Goal: Find specific page/section: Find specific page/section

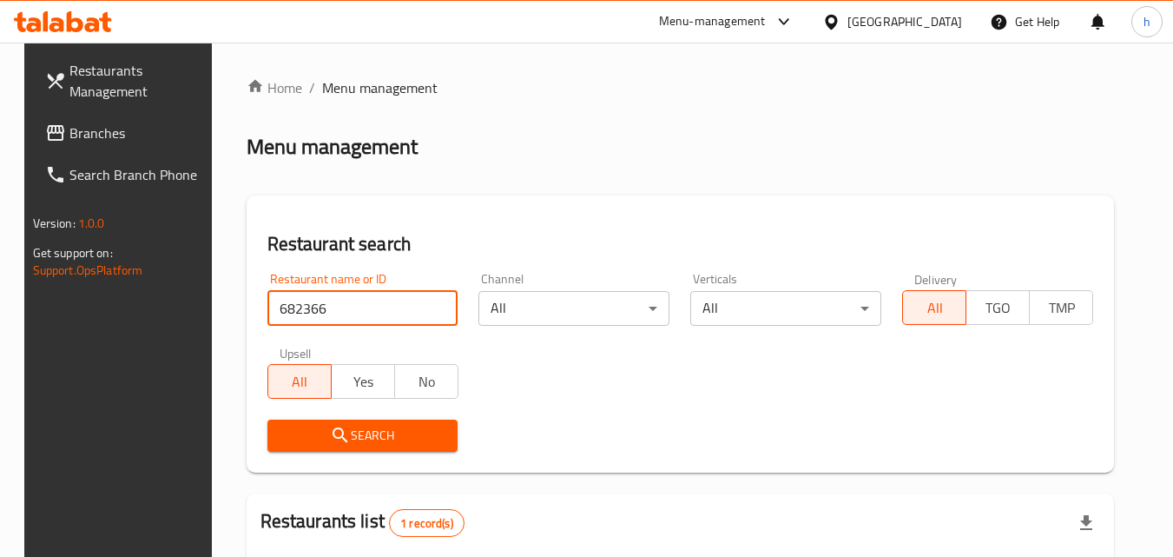
scroll to position [203, 0]
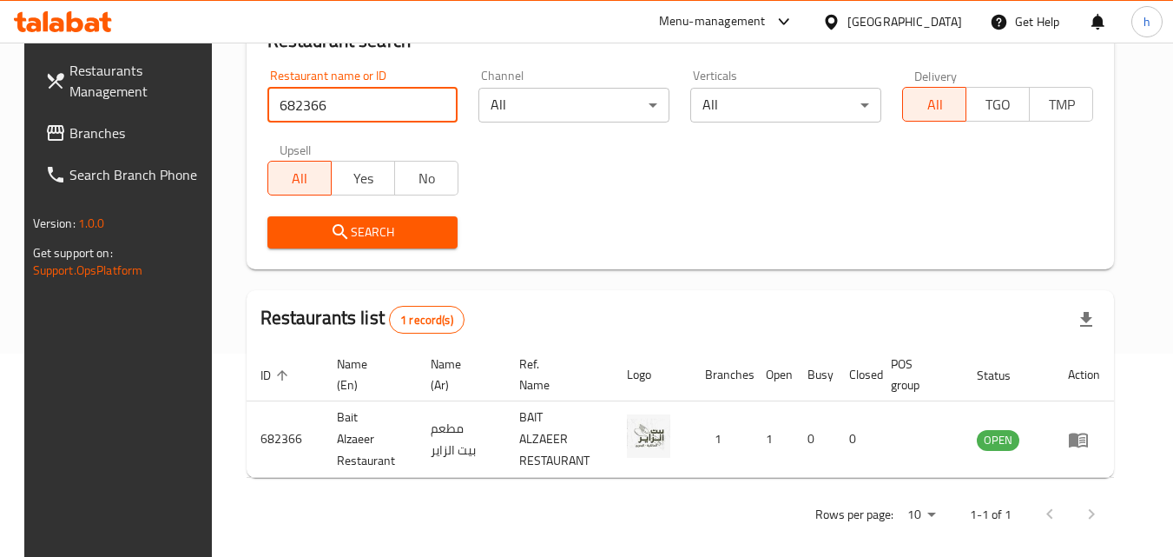
click at [929, 16] on div "[GEOGRAPHIC_DATA]" at bounding box center [904, 21] width 115 height 19
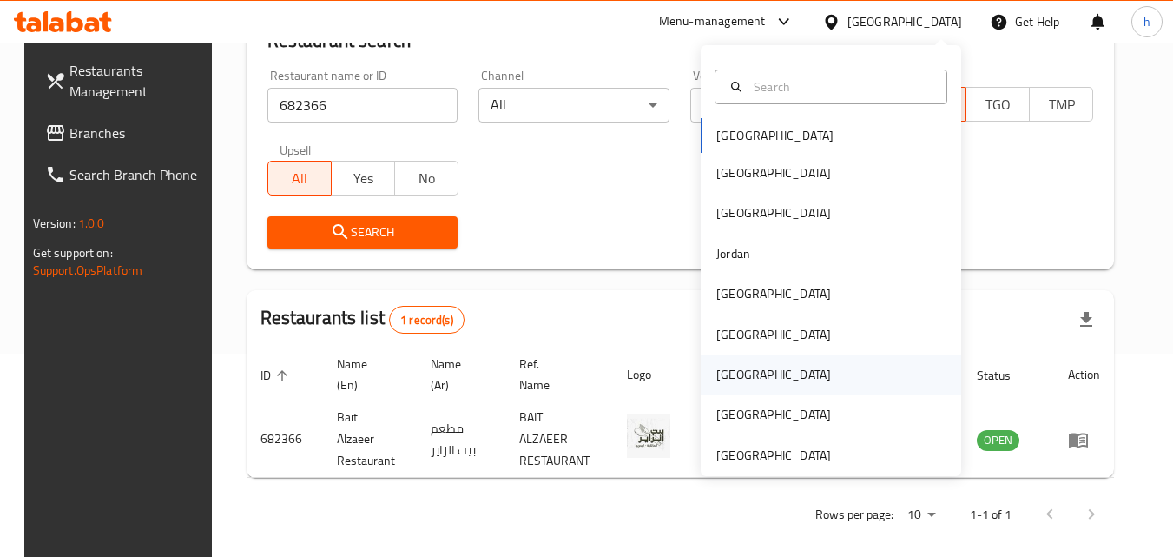
click at [741, 387] on div "[GEOGRAPHIC_DATA]" at bounding box center [773, 374] width 142 height 40
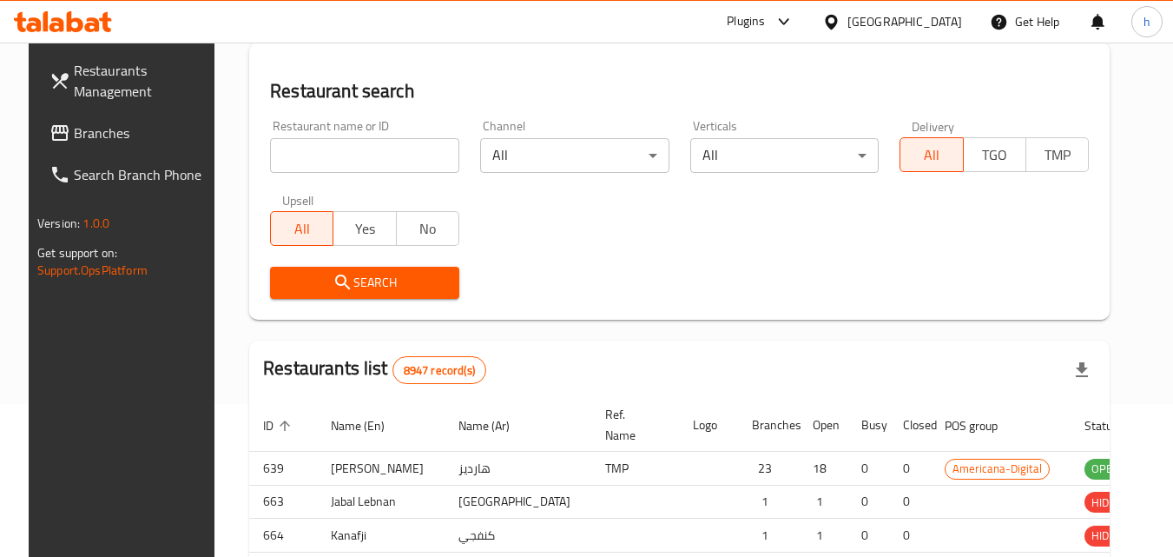
scroll to position [203, 0]
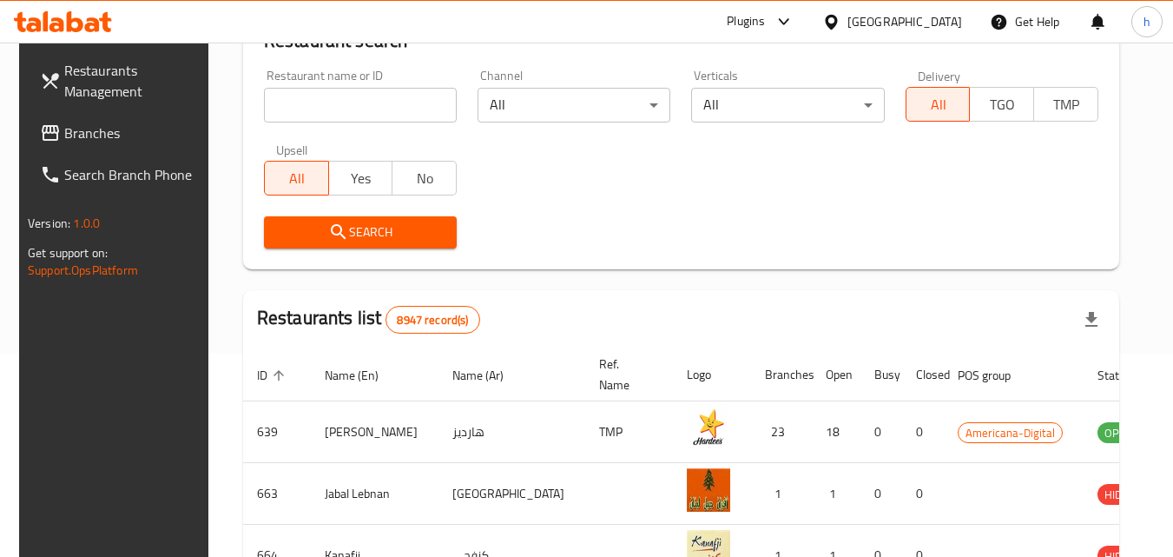
click at [341, 105] on input "search" at bounding box center [360, 105] width 193 height 35
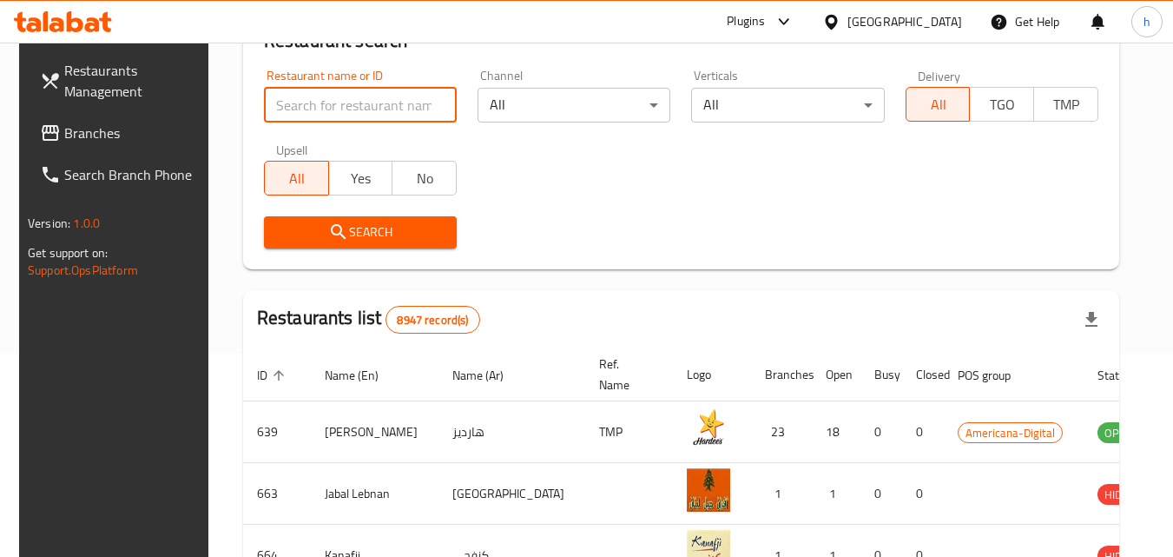
paste input "740955"
type input "740955"
click button "Search" at bounding box center [360, 232] width 193 height 32
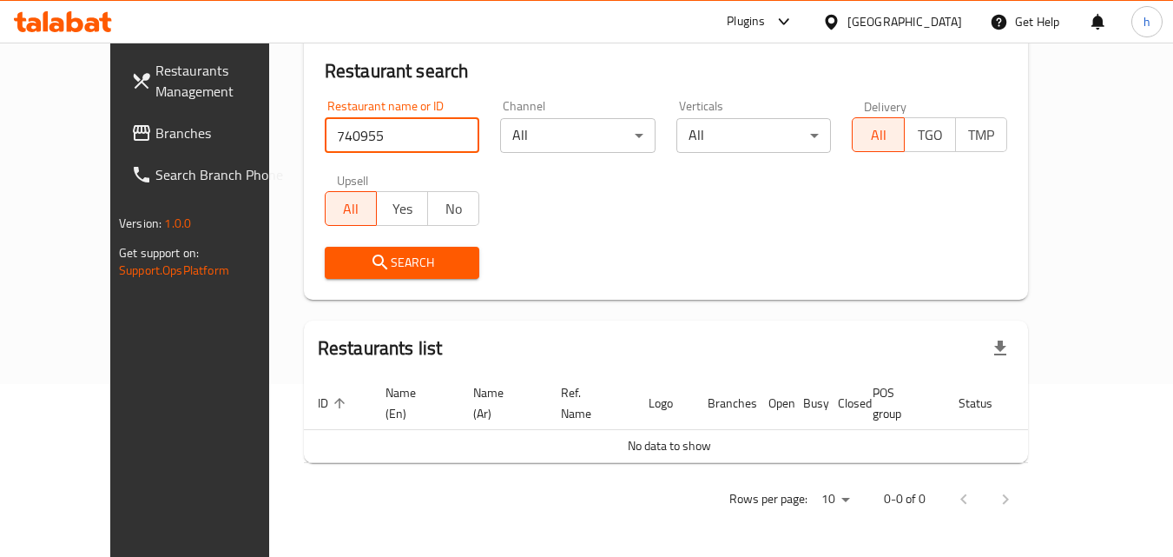
scroll to position [153, 0]
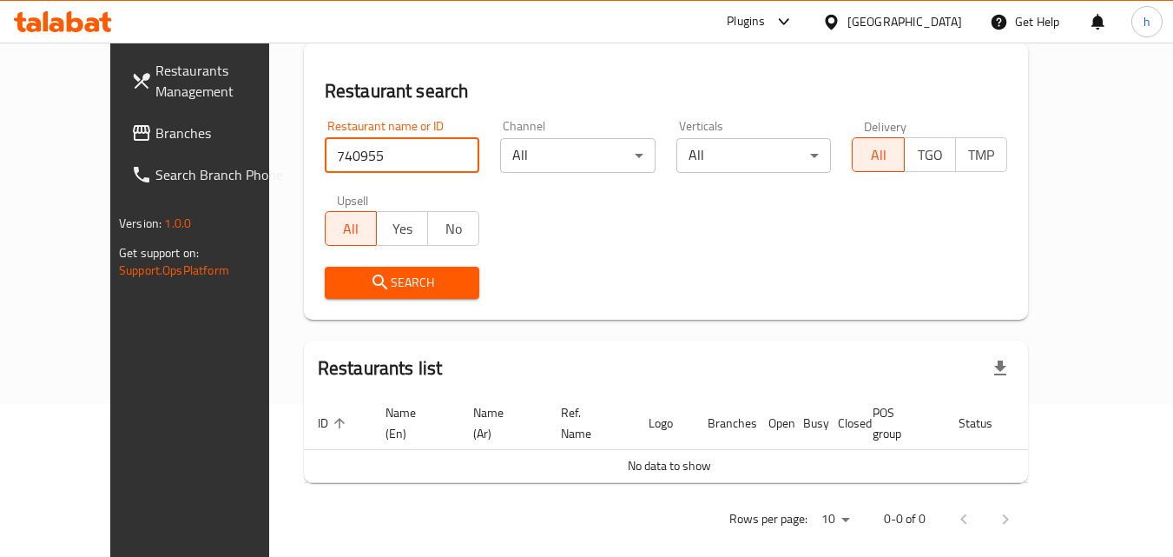
click at [155, 141] on span "Branches" at bounding box center [223, 132] width 137 height 21
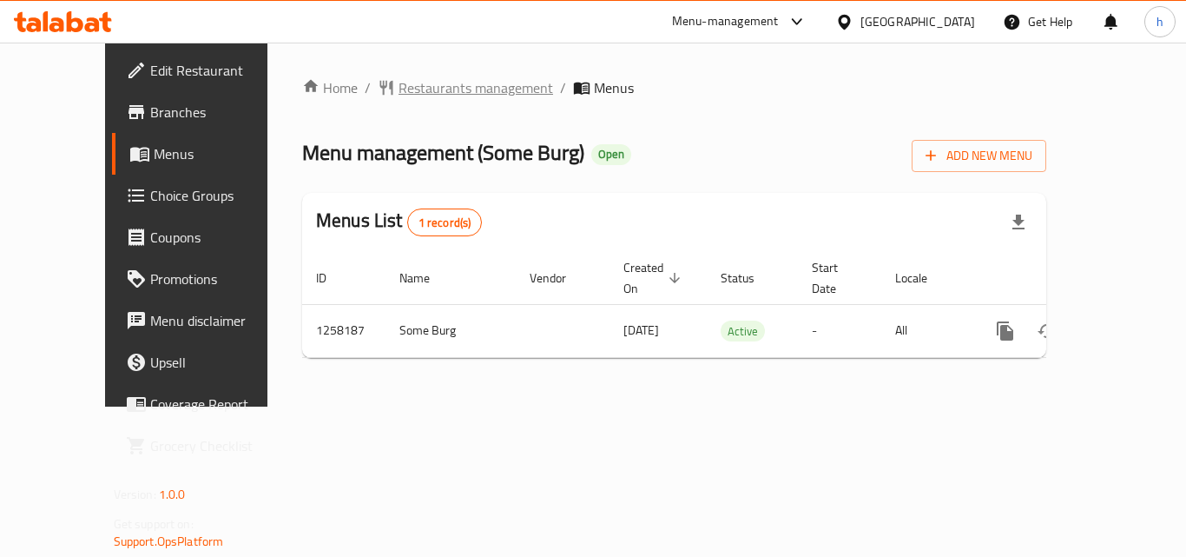
click at [401, 86] on span "Restaurants management" at bounding box center [476, 87] width 155 height 21
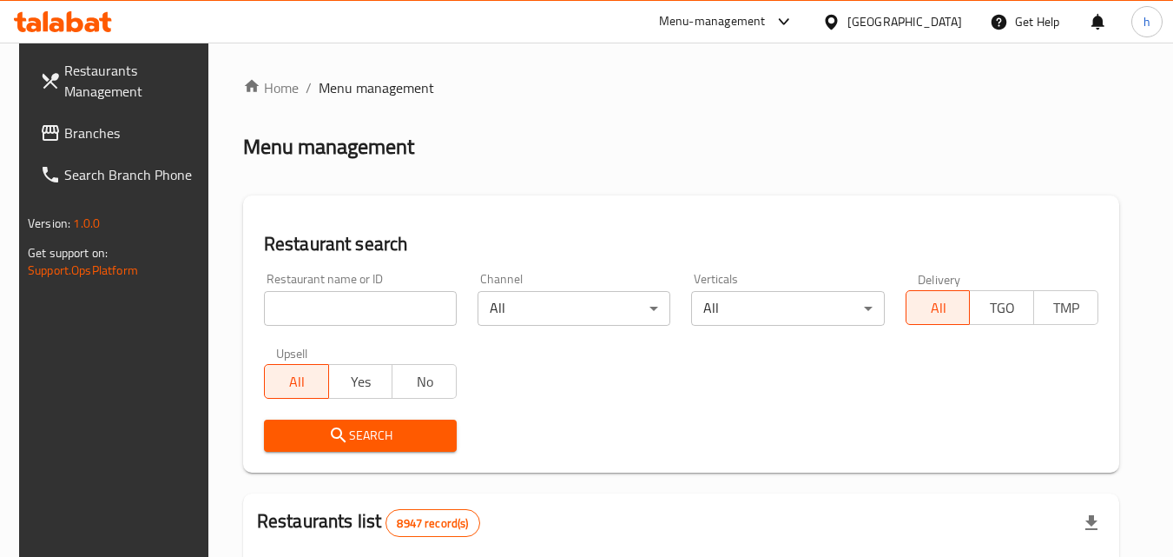
click at [353, 313] on input "search" at bounding box center [360, 308] width 193 height 35
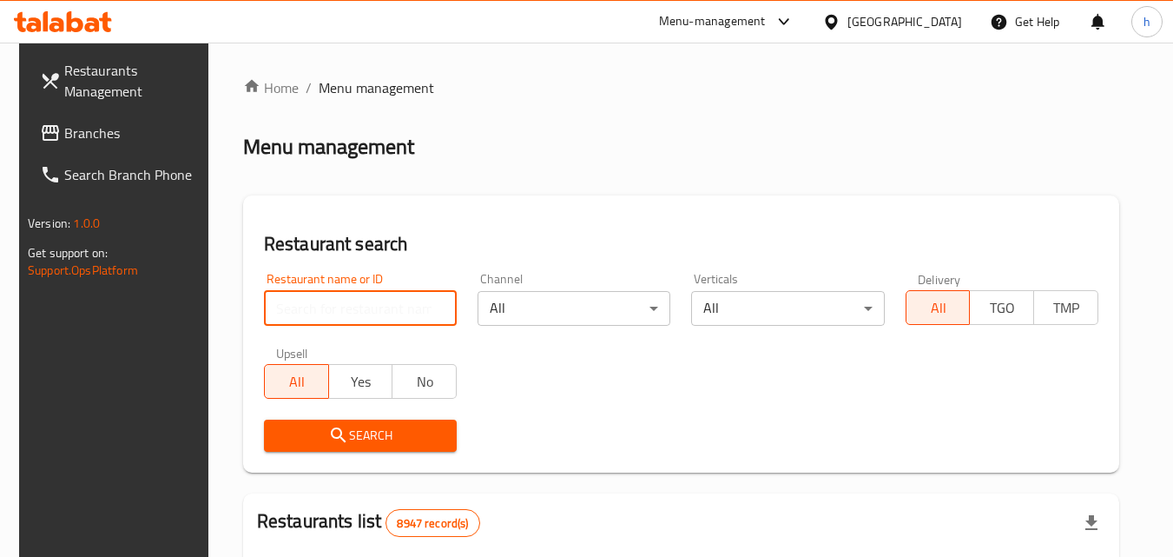
paste input "683859"
type input "683859"
click button "Search" at bounding box center [360, 435] width 193 height 32
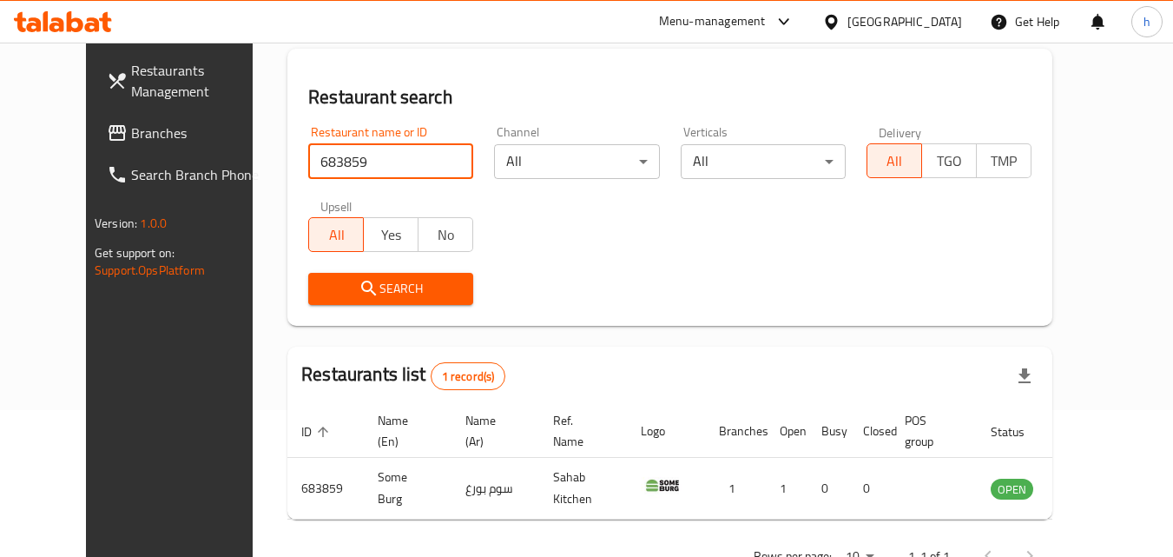
scroll to position [116, 0]
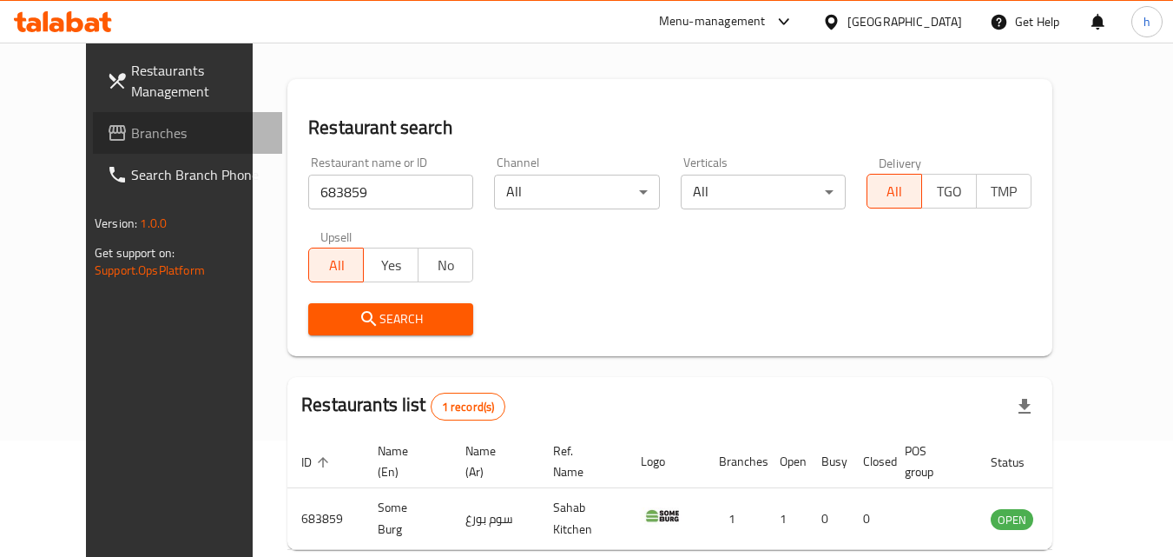
click at [131, 131] on span "Branches" at bounding box center [199, 132] width 137 height 21
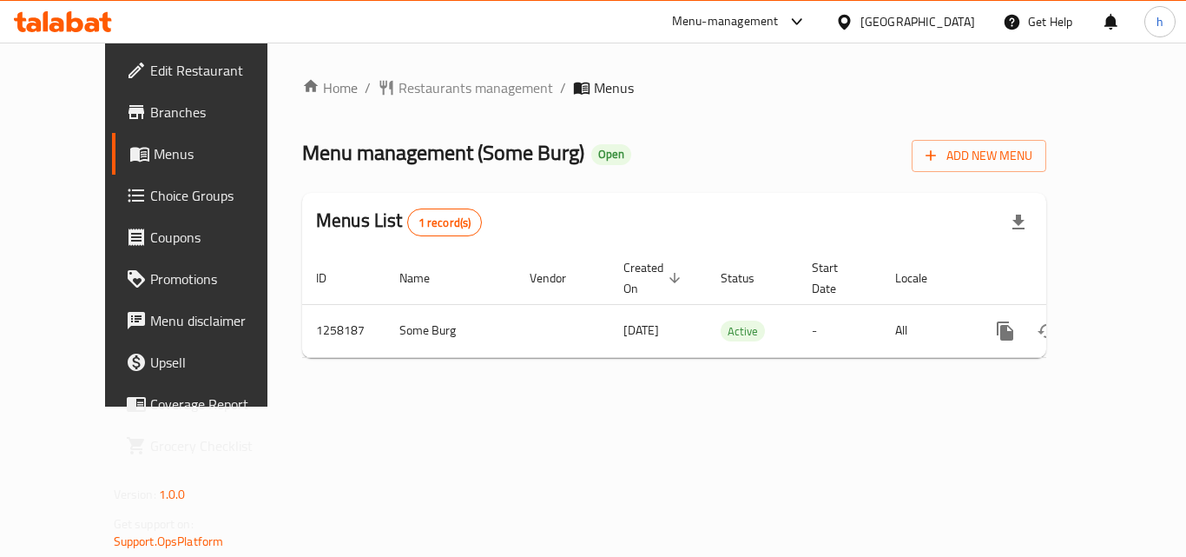
click at [150, 197] on span "Choice Groups" at bounding box center [219, 195] width 139 height 21
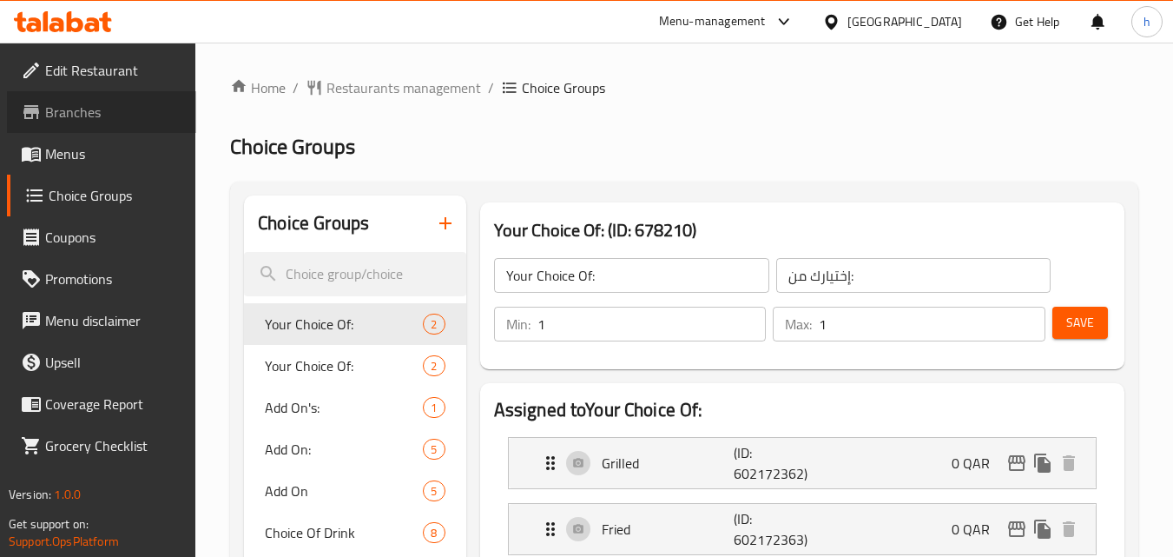
click at [101, 112] on span "Branches" at bounding box center [113, 112] width 137 height 21
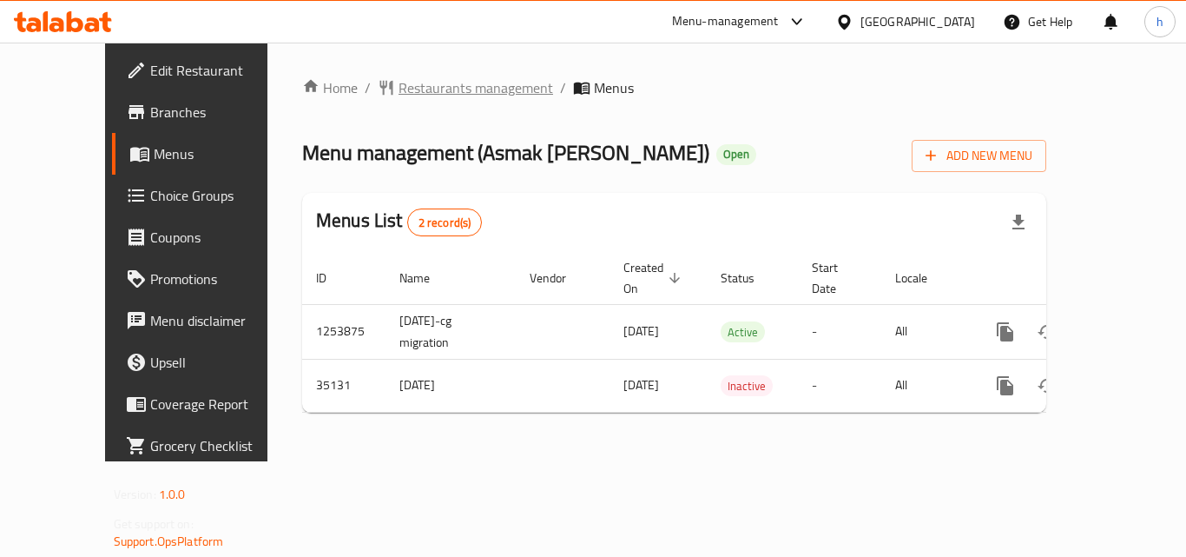
click at [405, 89] on span "Restaurants management" at bounding box center [476, 87] width 155 height 21
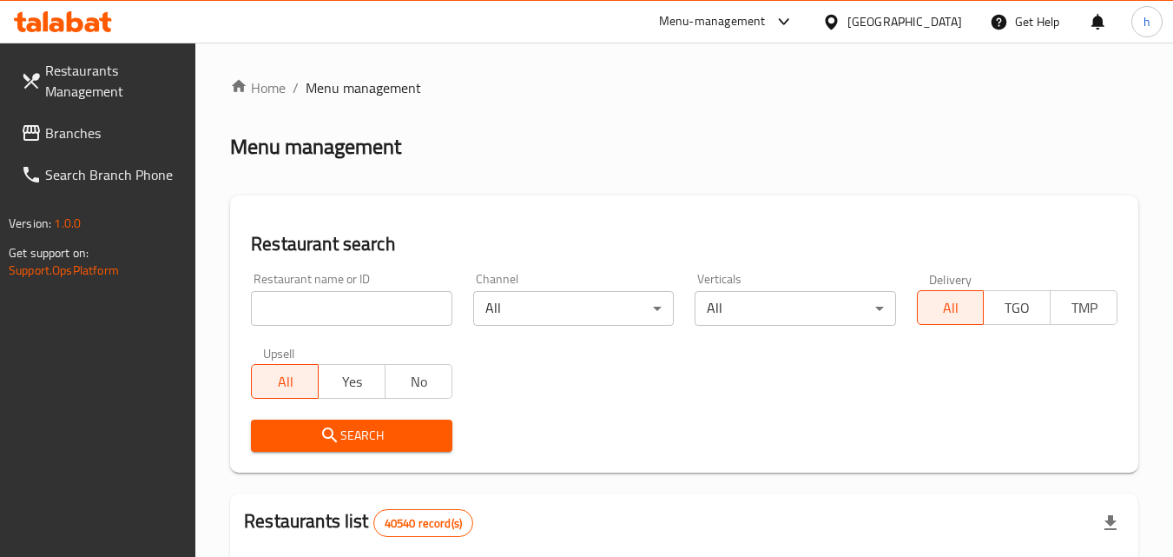
click at [87, 141] on span "Branches" at bounding box center [113, 132] width 137 height 21
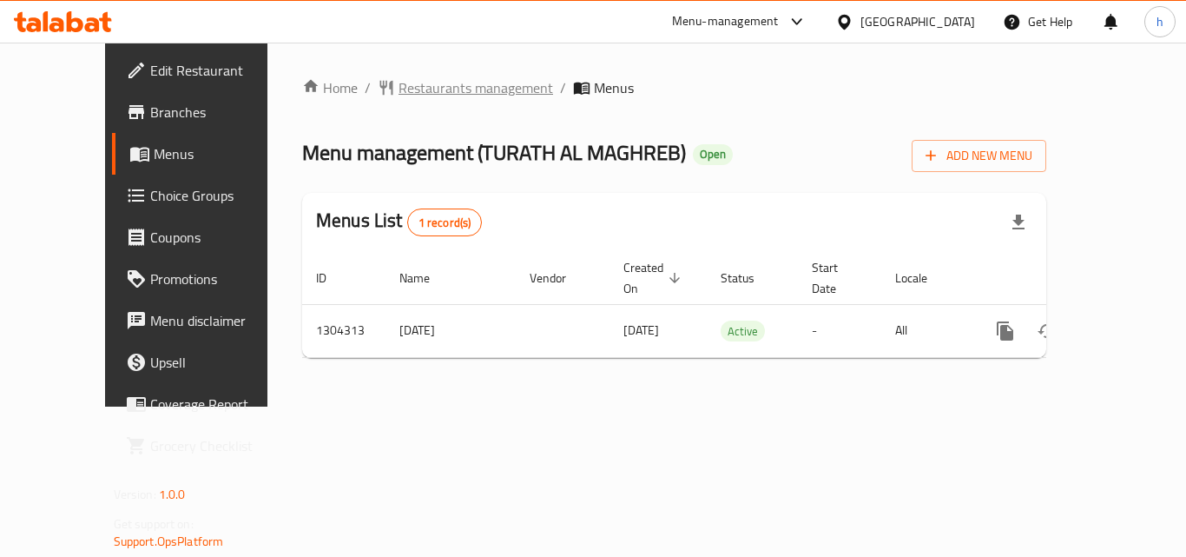
click at [413, 87] on span "Restaurants management" at bounding box center [476, 87] width 155 height 21
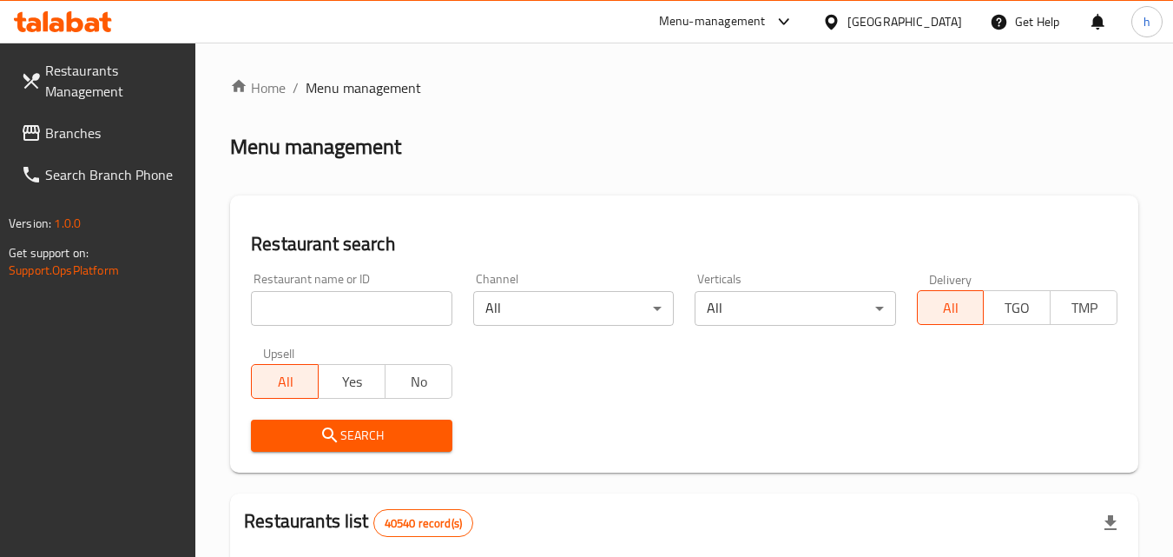
click at [366, 305] on input "search" at bounding box center [351, 308] width 201 height 35
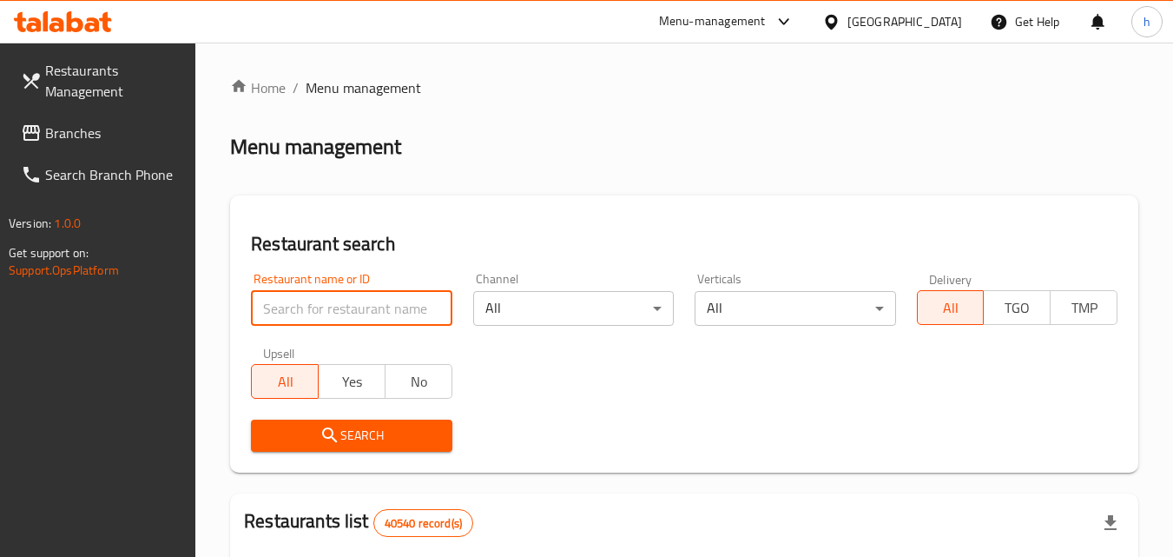
paste input "703162"
type input "703162"
click button "Search" at bounding box center [351, 435] width 201 height 32
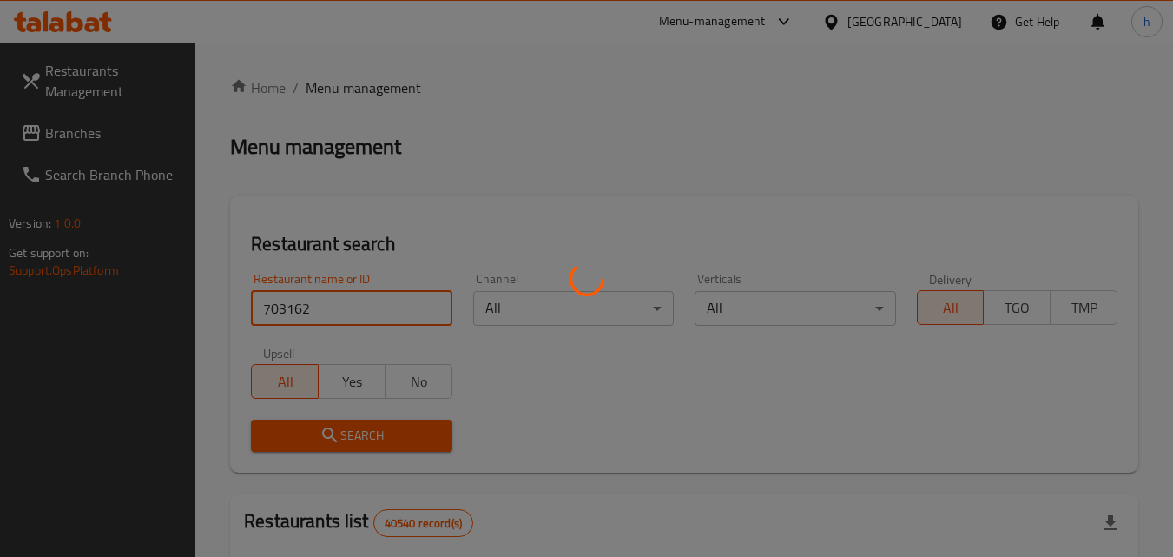
click button "Search" at bounding box center [351, 435] width 201 height 32
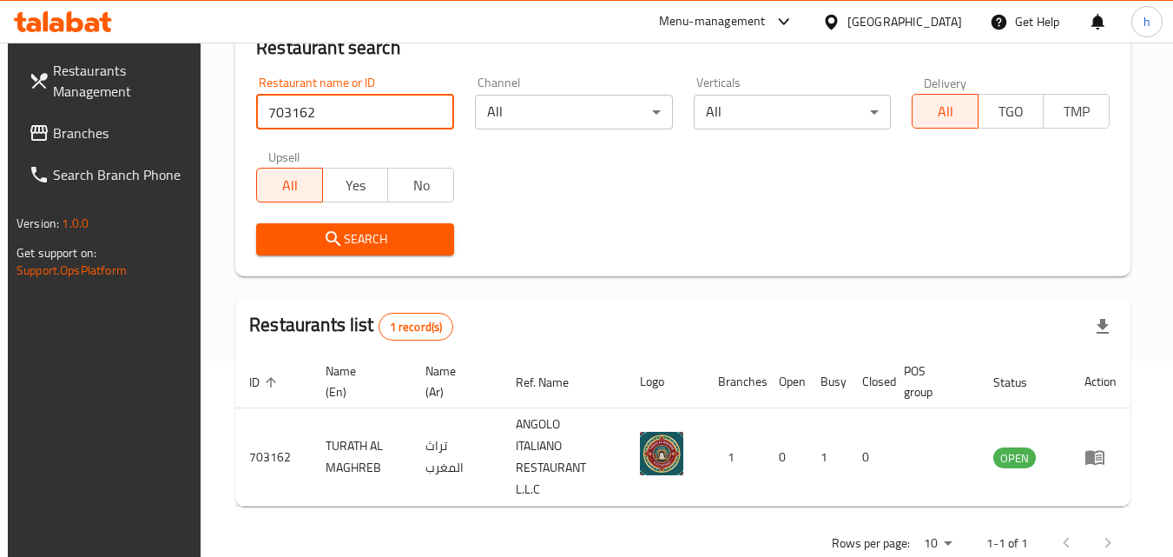
scroll to position [203, 0]
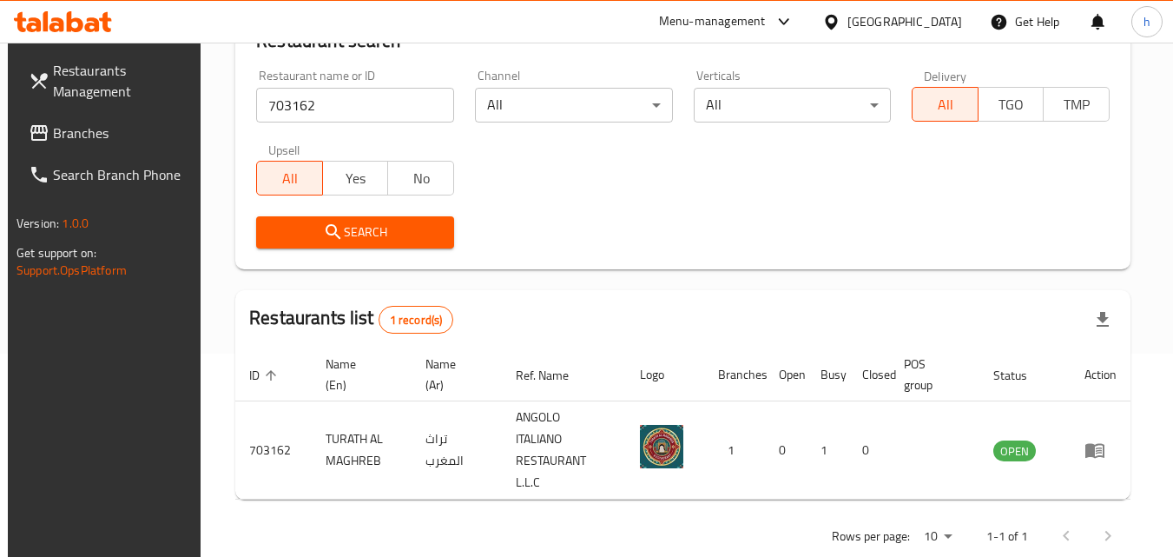
click at [917, 26] on div "[GEOGRAPHIC_DATA]" at bounding box center [904, 21] width 115 height 19
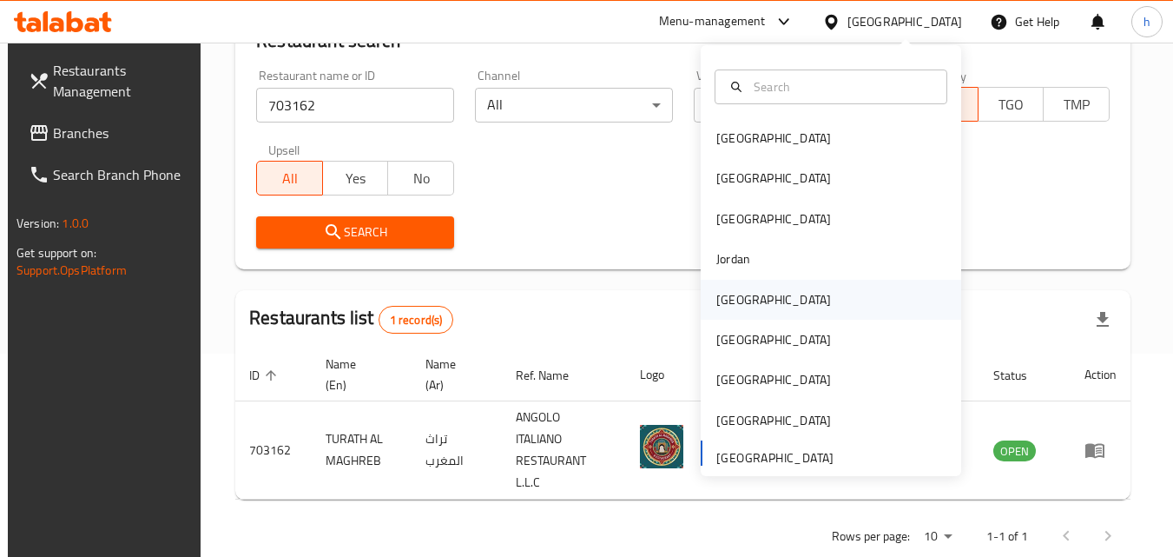
click at [733, 301] on div "Kuwait" at bounding box center [773, 299] width 115 height 19
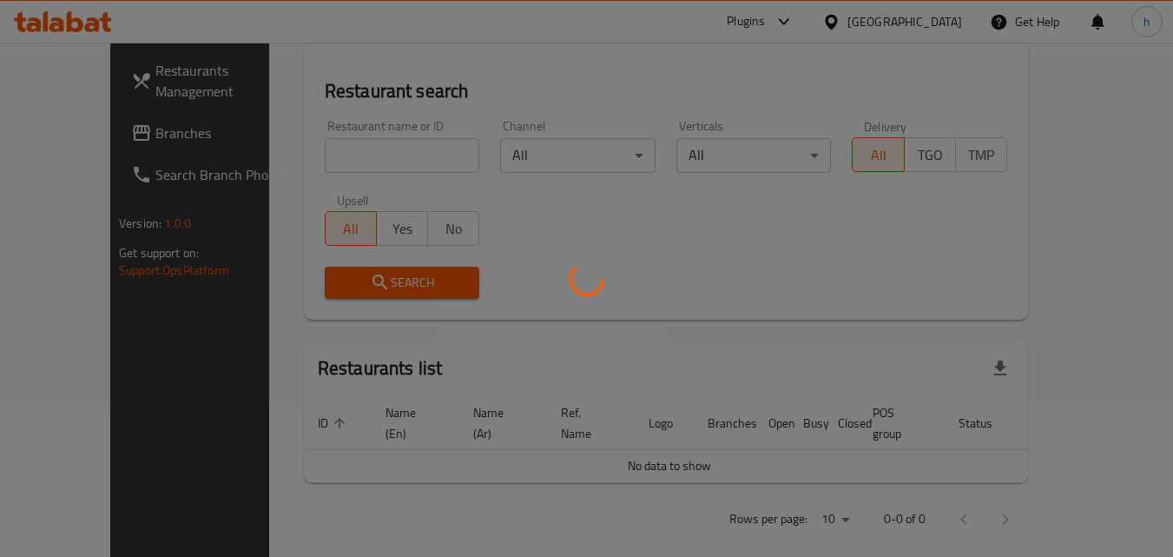
scroll to position [203, 0]
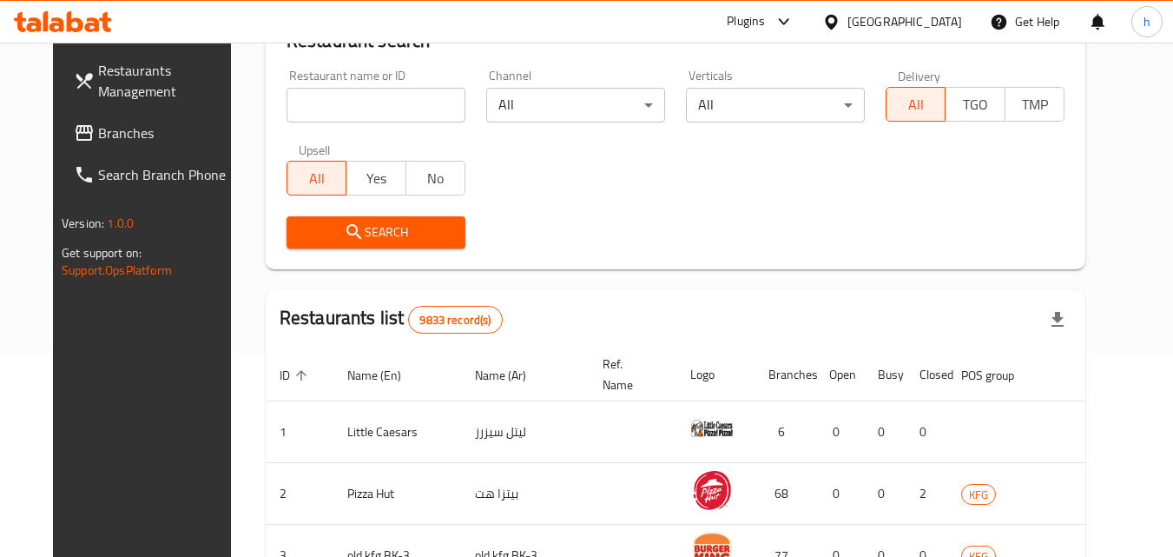
click at [98, 134] on span "Branches" at bounding box center [166, 132] width 137 height 21
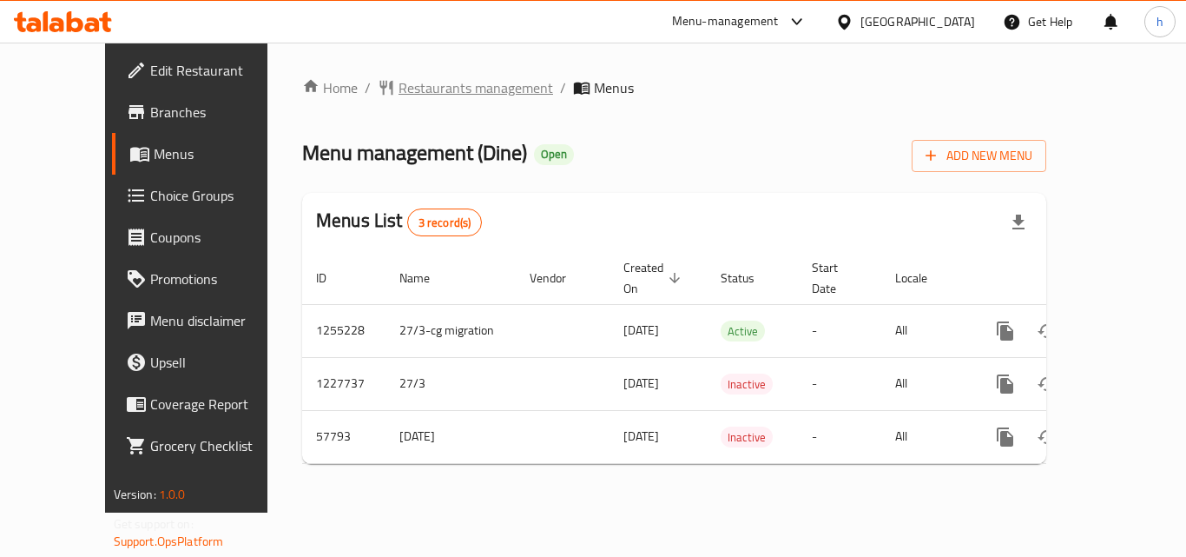
click at [416, 87] on span "Restaurants management" at bounding box center [476, 87] width 155 height 21
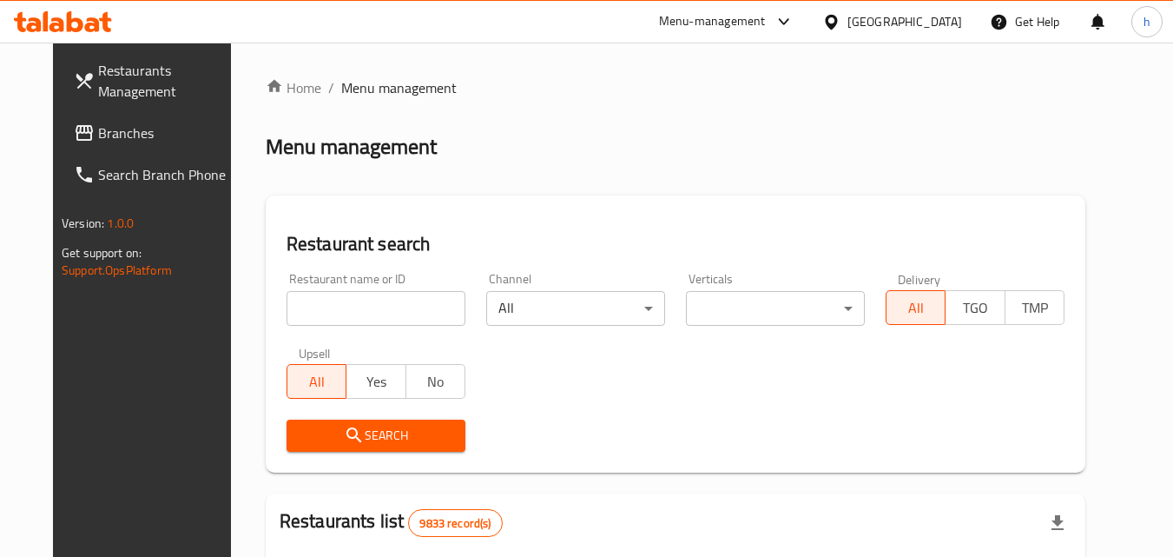
click at [378, 320] on input "search" at bounding box center [376, 308] width 179 height 35
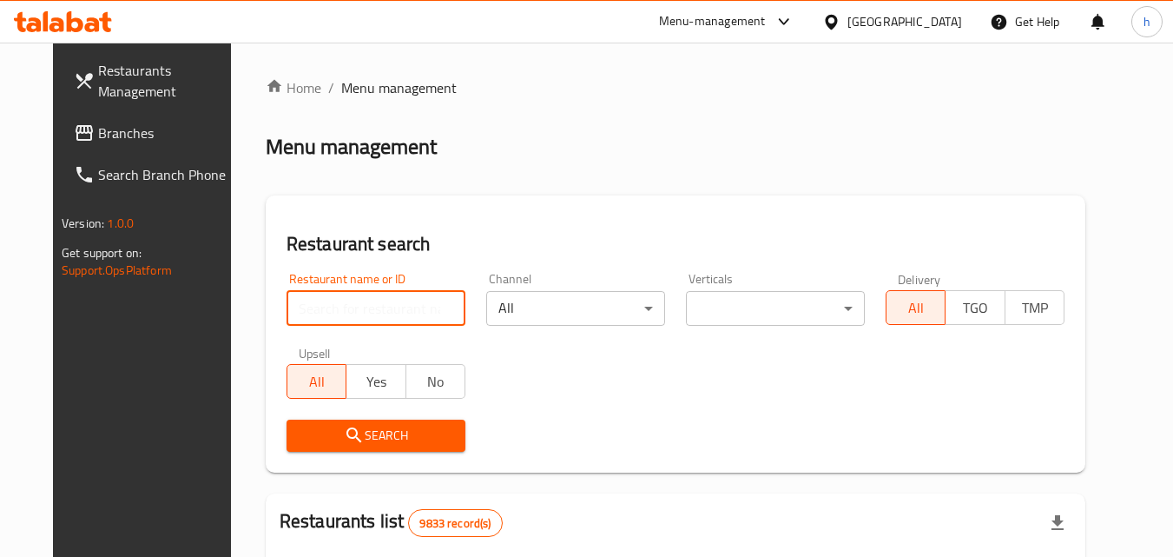
paste input "28169"
type input "28169"
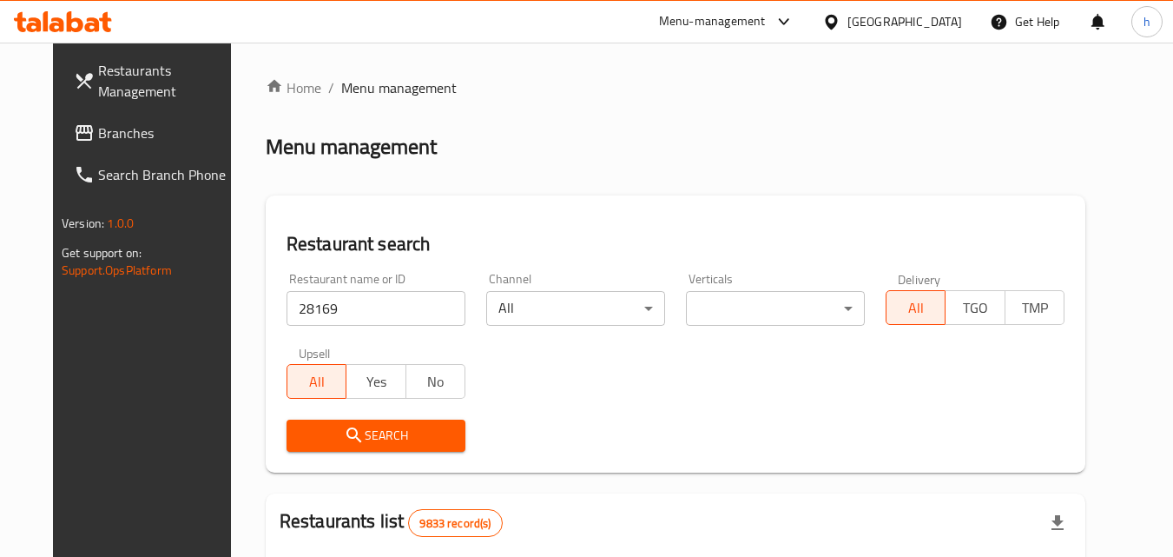
click at [387, 426] on span "Search" at bounding box center [375, 436] width 151 height 22
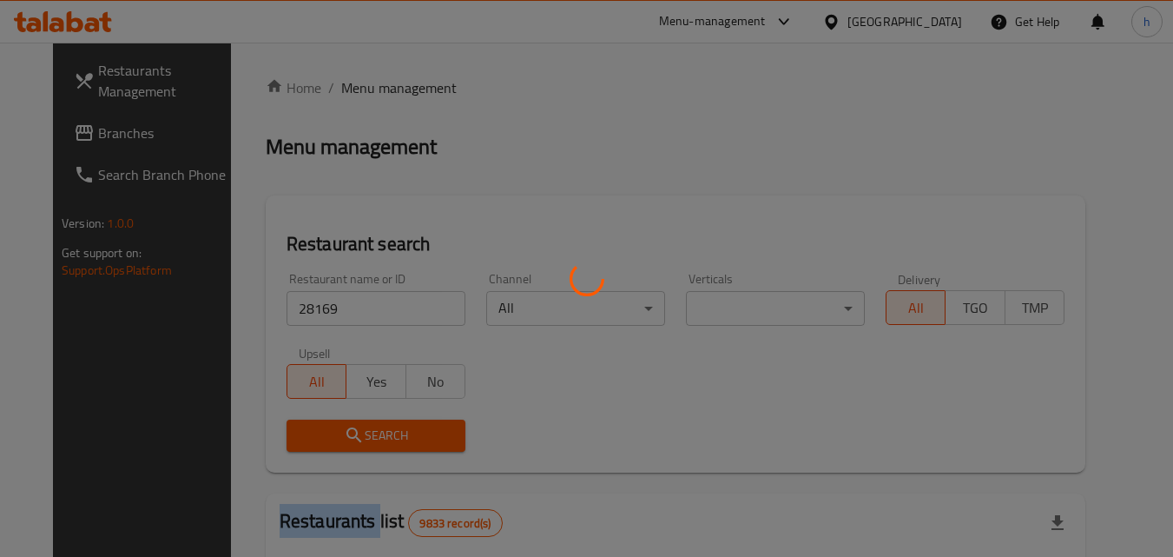
click at [387, 426] on div at bounding box center [586, 278] width 1173 height 557
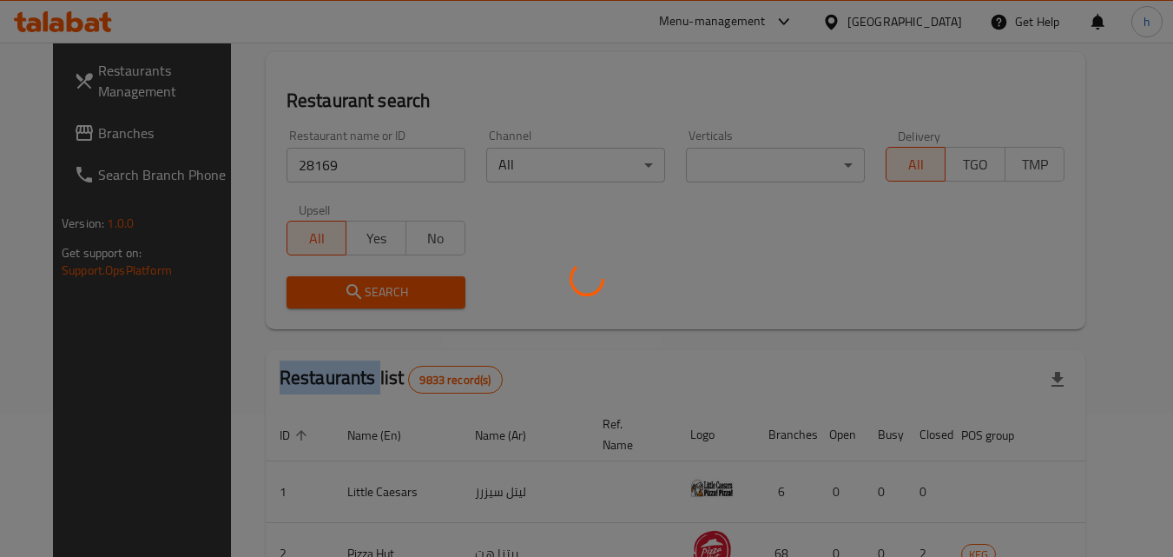
scroll to position [174, 0]
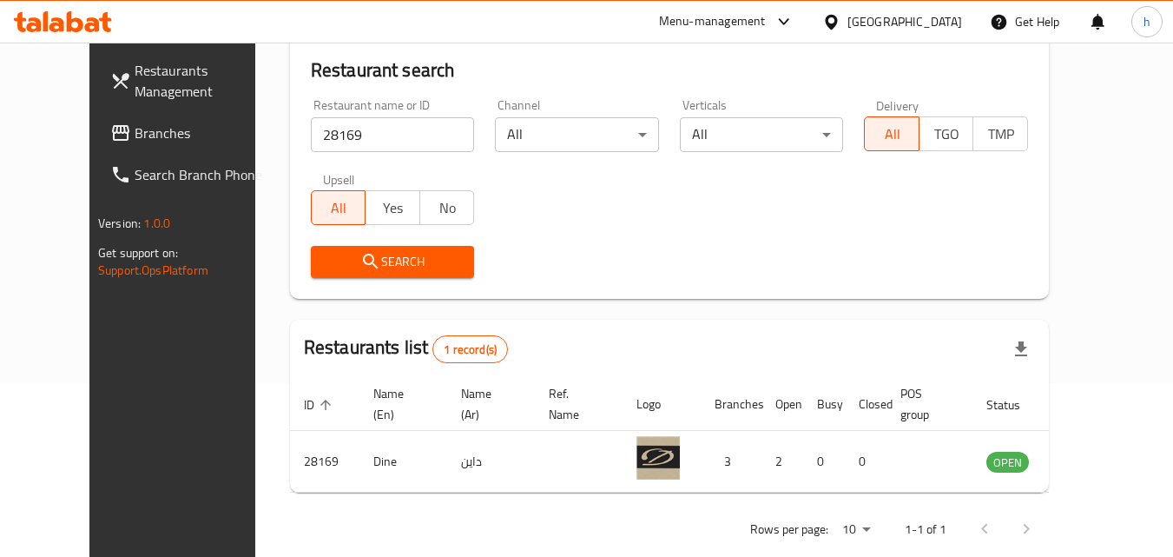
click at [925, 20] on div "[GEOGRAPHIC_DATA]" at bounding box center [904, 21] width 115 height 19
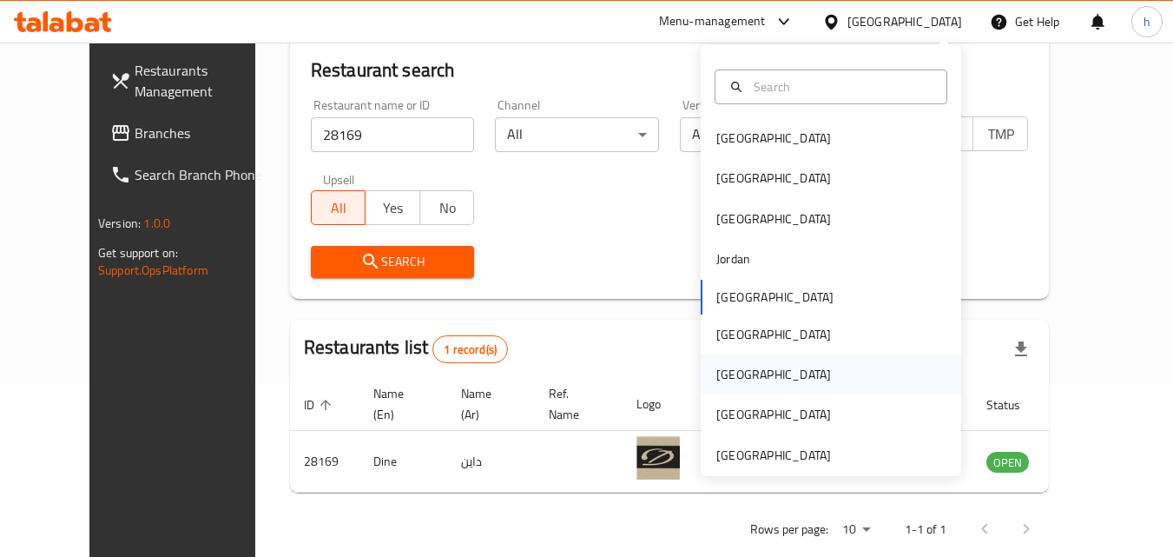
click at [724, 370] on div "[GEOGRAPHIC_DATA]" at bounding box center [773, 374] width 115 height 19
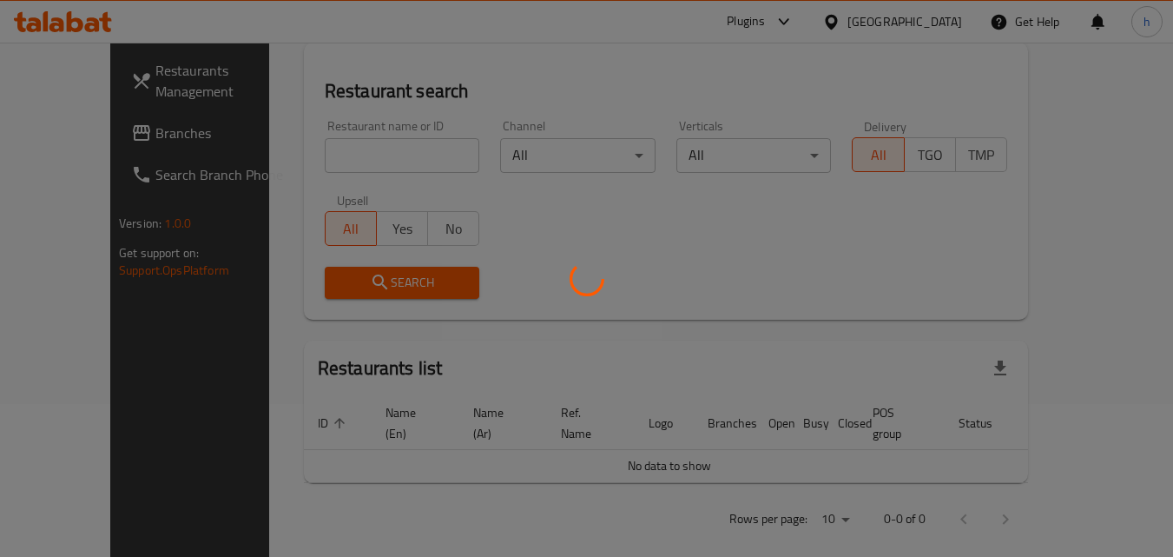
scroll to position [174, 0]
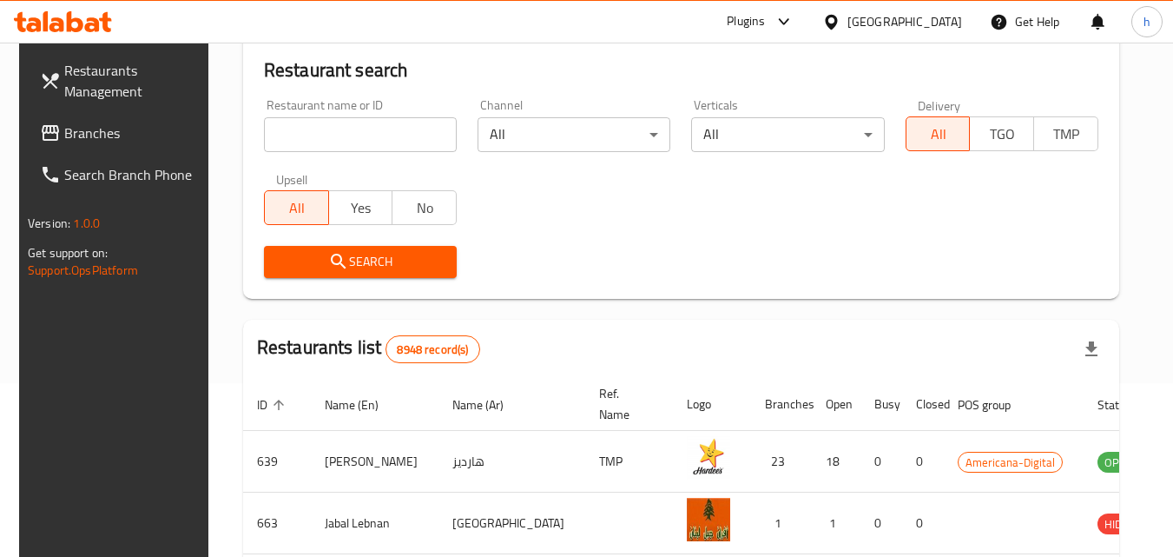
click at [109, 138] on span "Branches" at bounding box center [132, 132] width 137 height 21
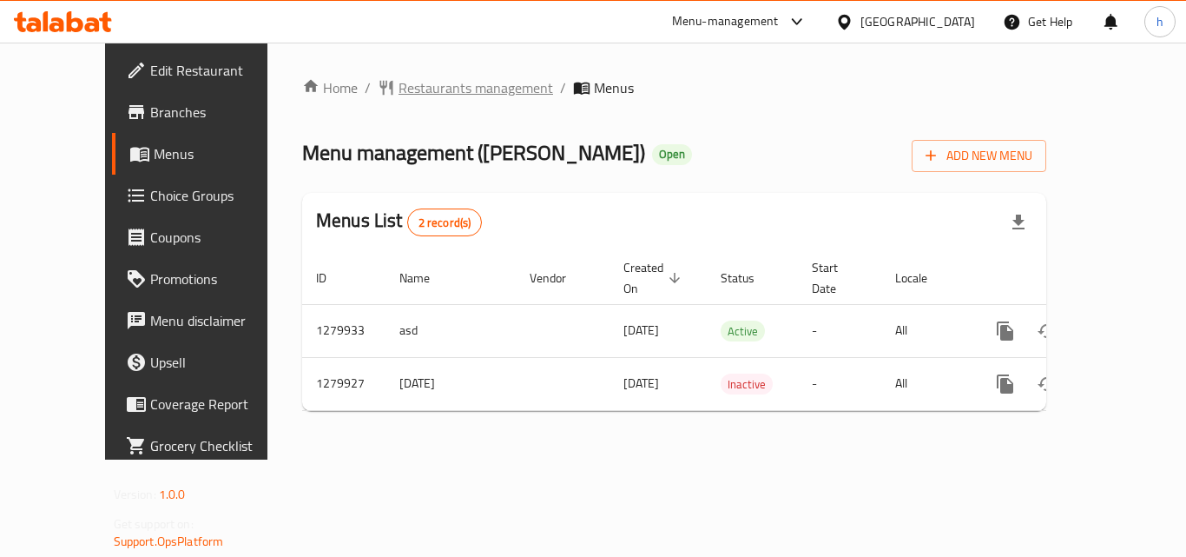
click at [405, 95] on span "Restaurants management" at bounding box center [476, 87] width 155 height 21
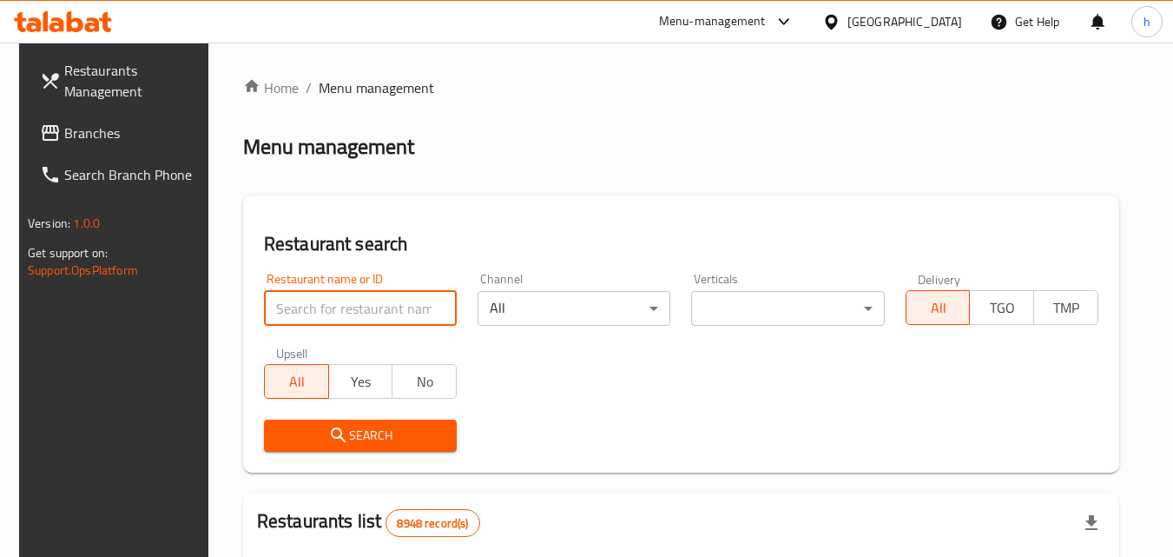
click at [377, 313] on input "search" at bounding box center [360, 308] width 193 height 35
paste input "693523"
type input "693523"
click button "Search" at bounding box center [360, 435] width 193 height 32
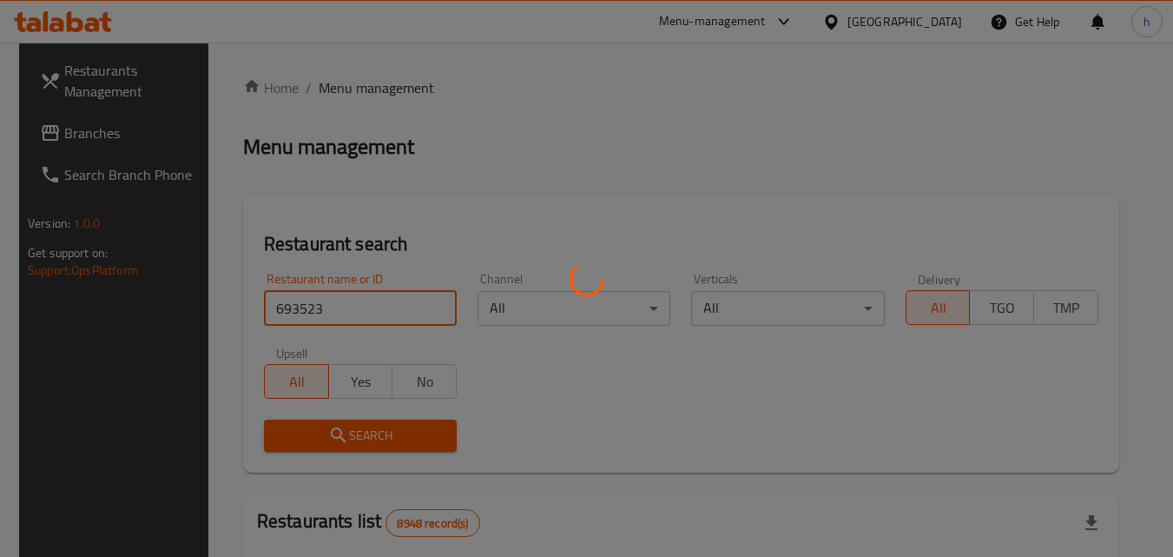
click button "Search" at bounding box center [360, 435] width 193 height 32
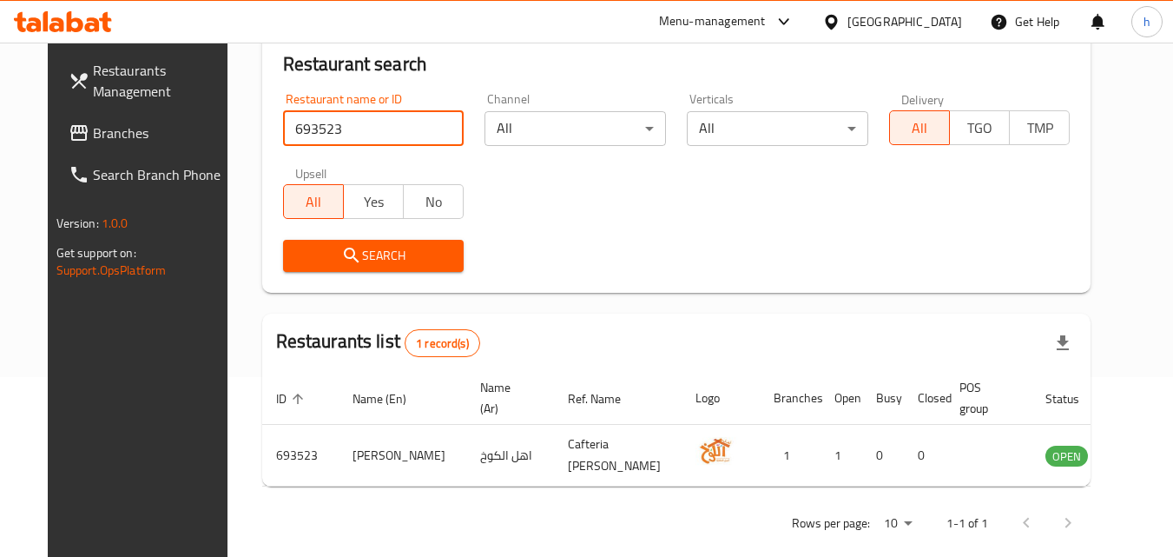
scroll to position [203, 0]
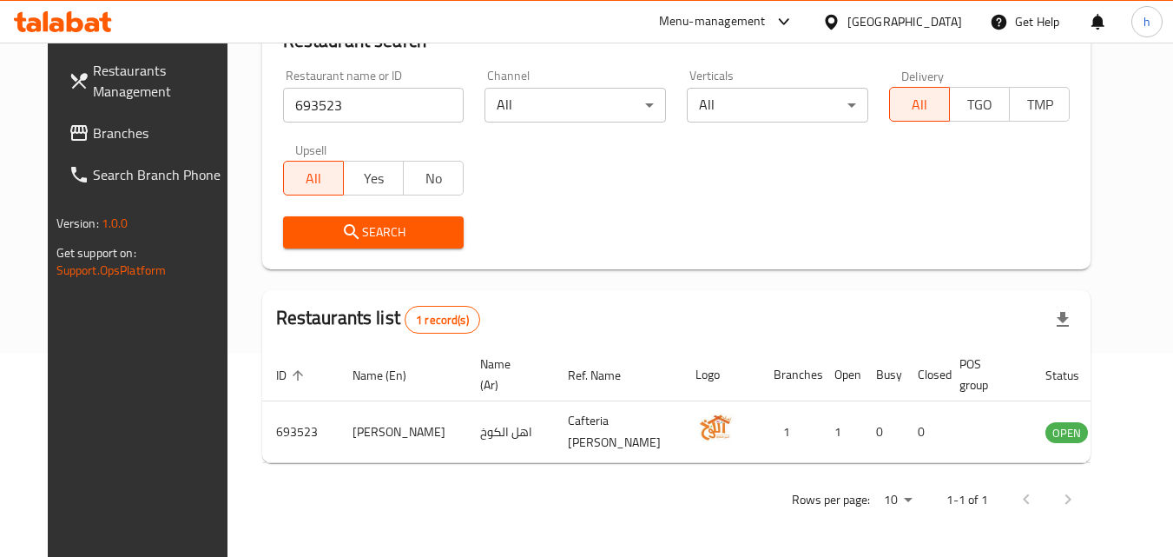
click at [946, 27] on div "Qatar" at bounding box center [904, 21] width 115 height 19
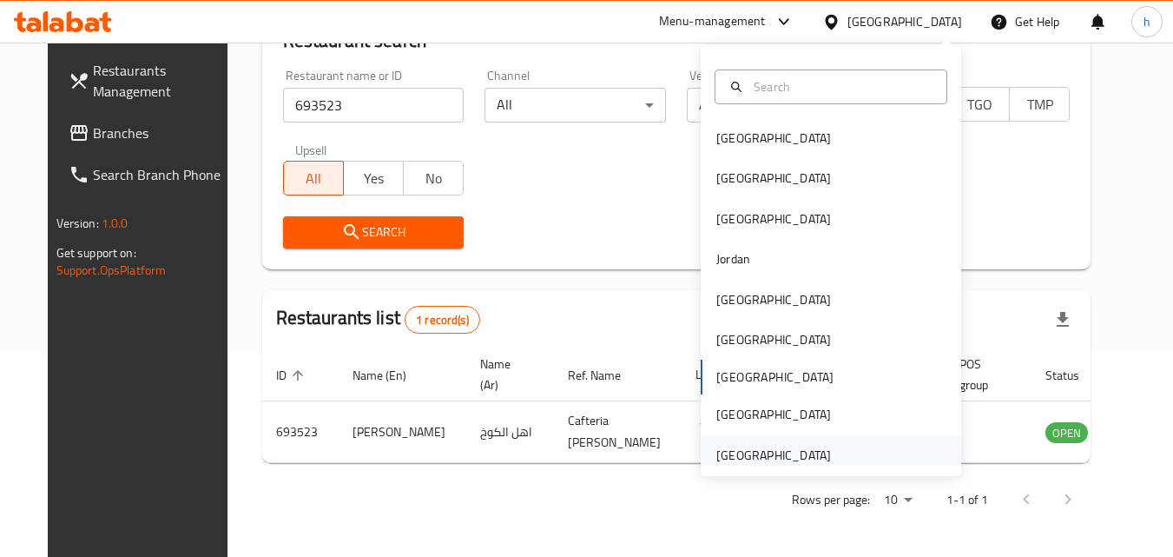
click at [761, 456] on div "[GEOGRAPHIC_DATA]" at bounding box center [773, 454] width 115 height 19
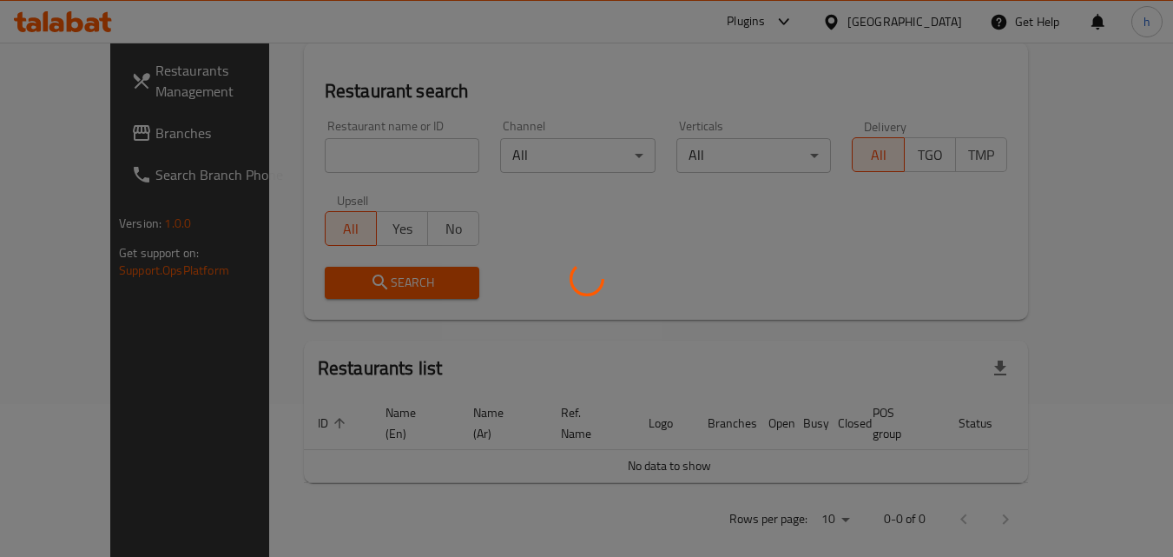
scroll to position [203, 0]
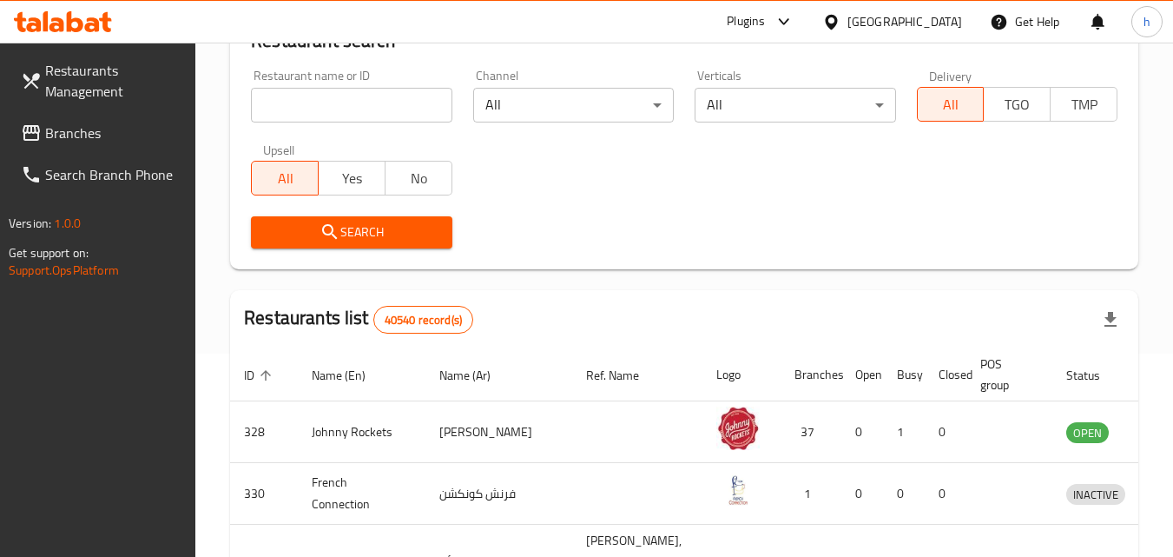
click at [89, 139] on span "Branches" at bounding box center [113, 132] width 137 height 21
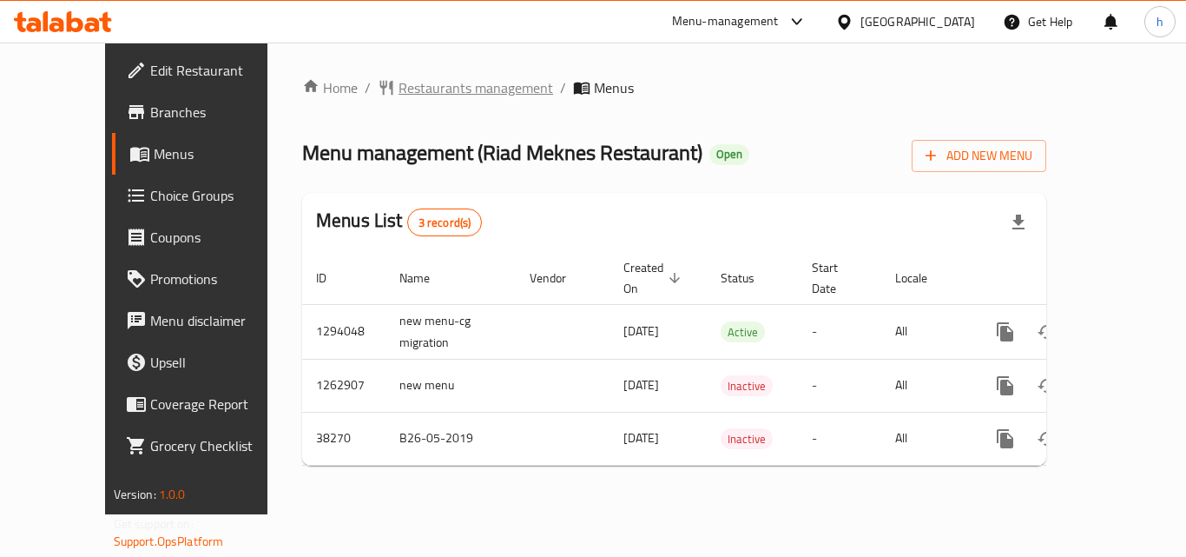
click at [427, 90] on span "Restaurants management" at bounding box center [476, 87] width 155 height 21
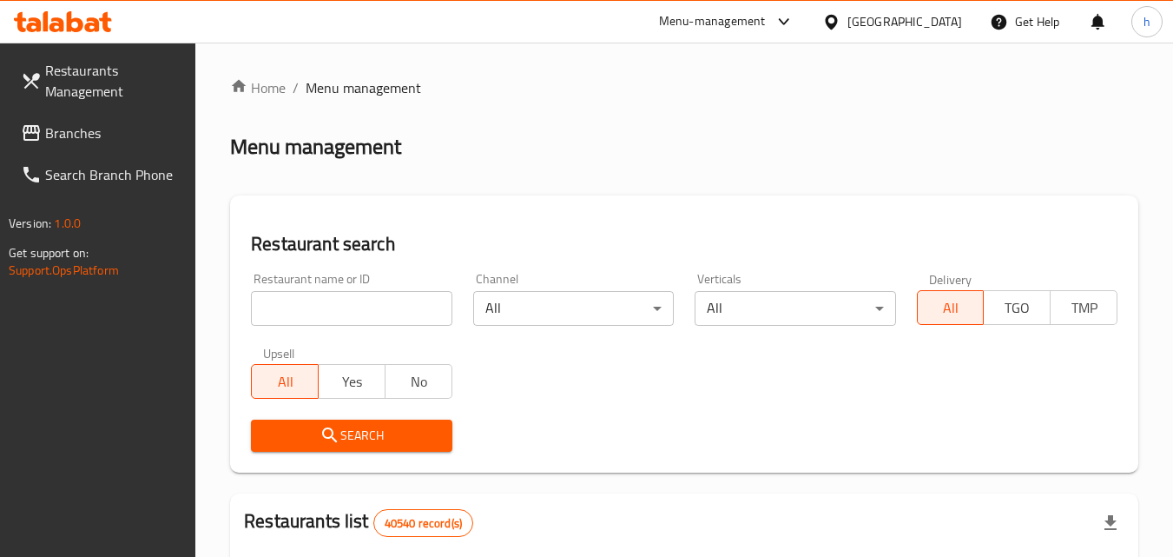
click at [387, 320] on input "search" at bounding box center [351, 308] width 201 height 35
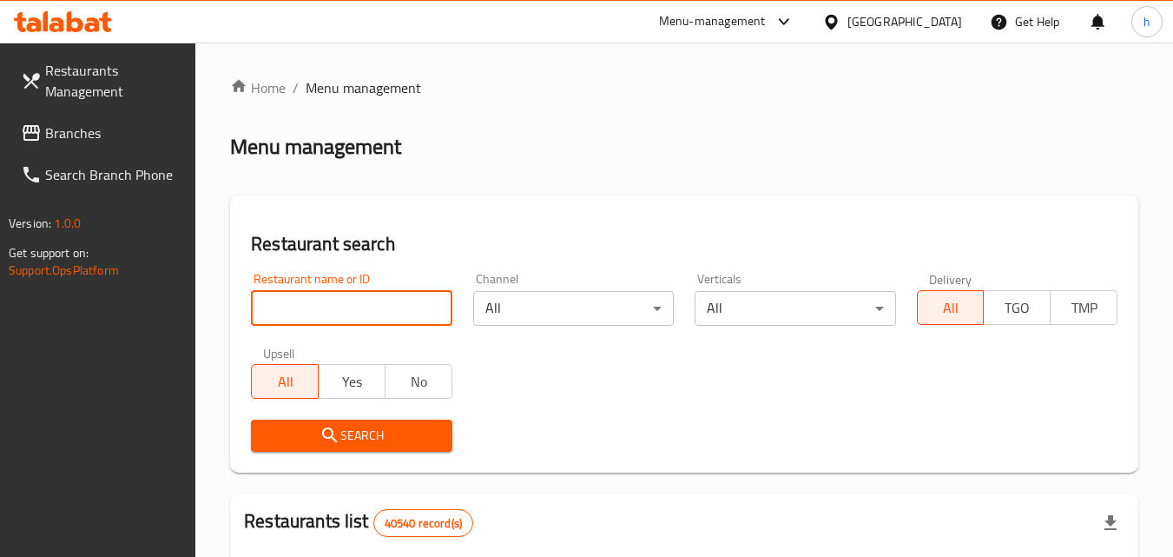
paste input "3292"
type input "3292"
click button "Search" at bounding box center [351, 435] width 201 height 32
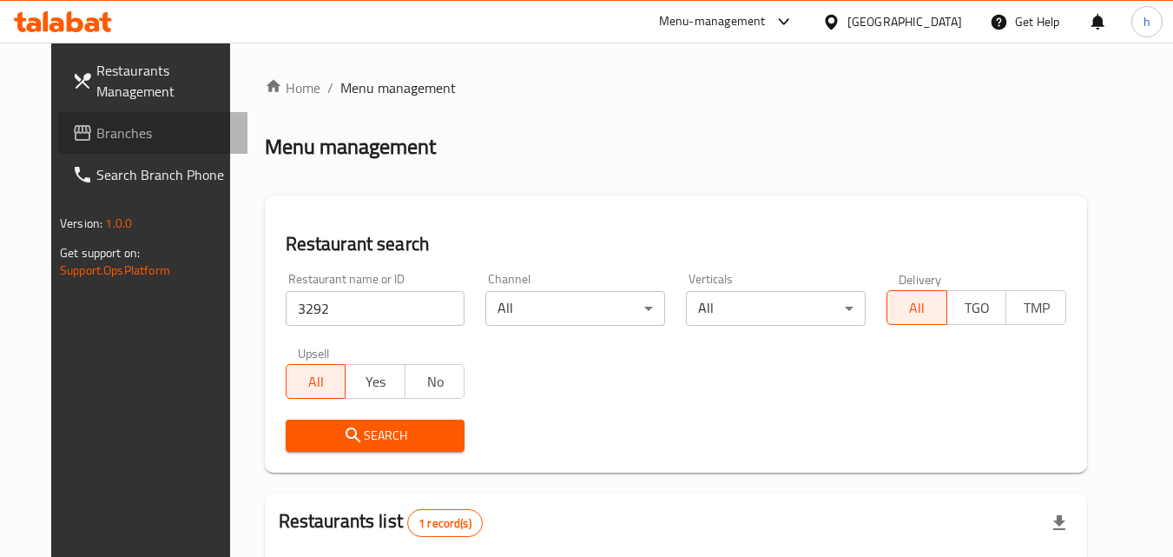
click at [96, 138] on span "Branches" at bounding box center [164, 132] width 137 height 21
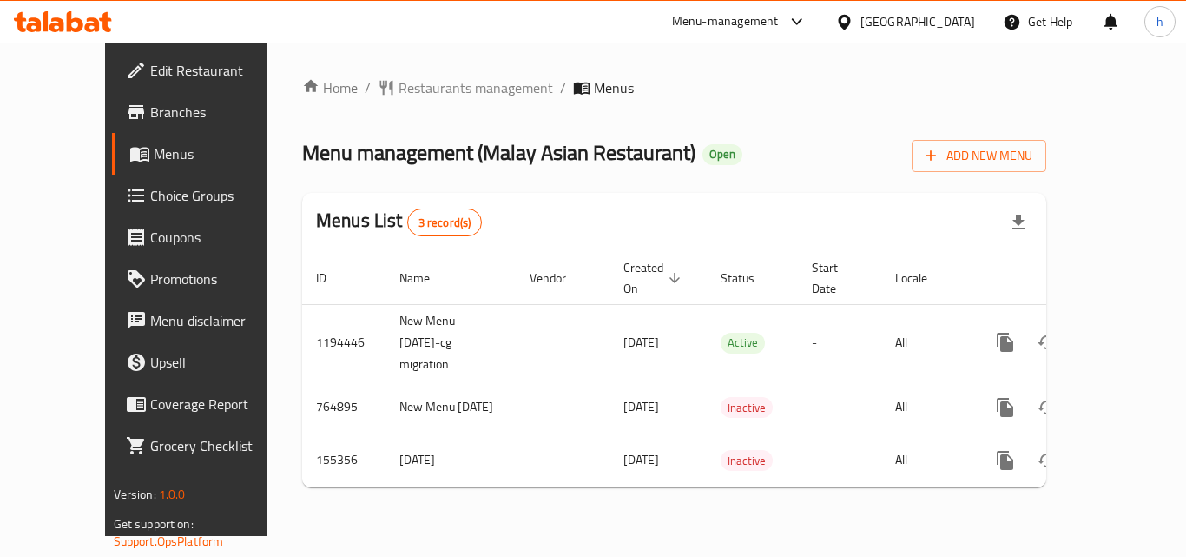
click at [933, 25] on div "[GEOGRAPHIC_DATA]" at bounding box center [917, 21] width 115 height 19
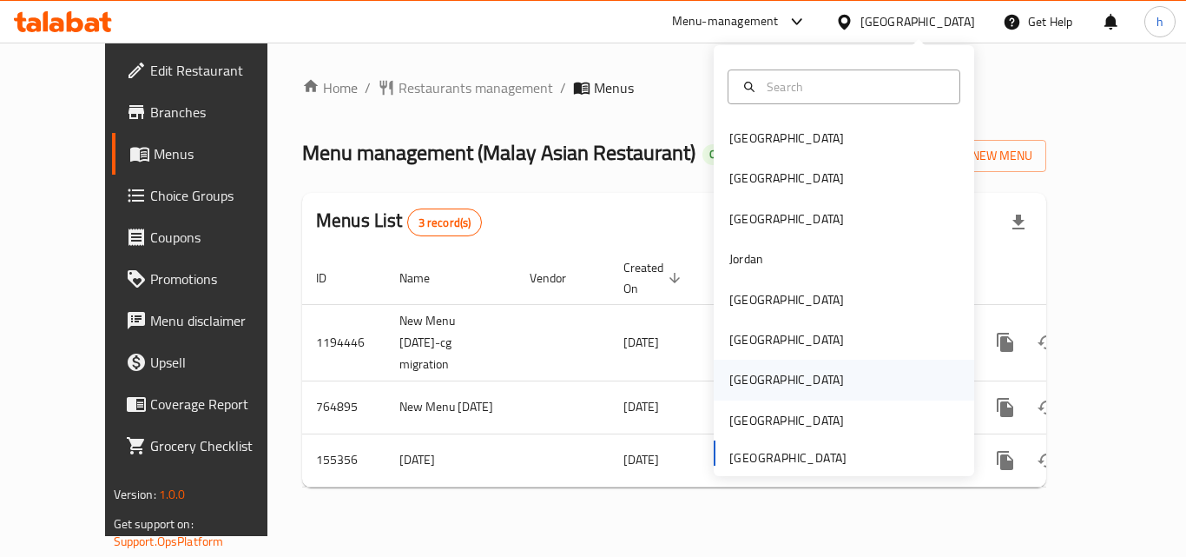
click at [742, 373] on div "[GEOGRAPHIC_DATA]" at bounding box center [786, 379] width 115 height 19
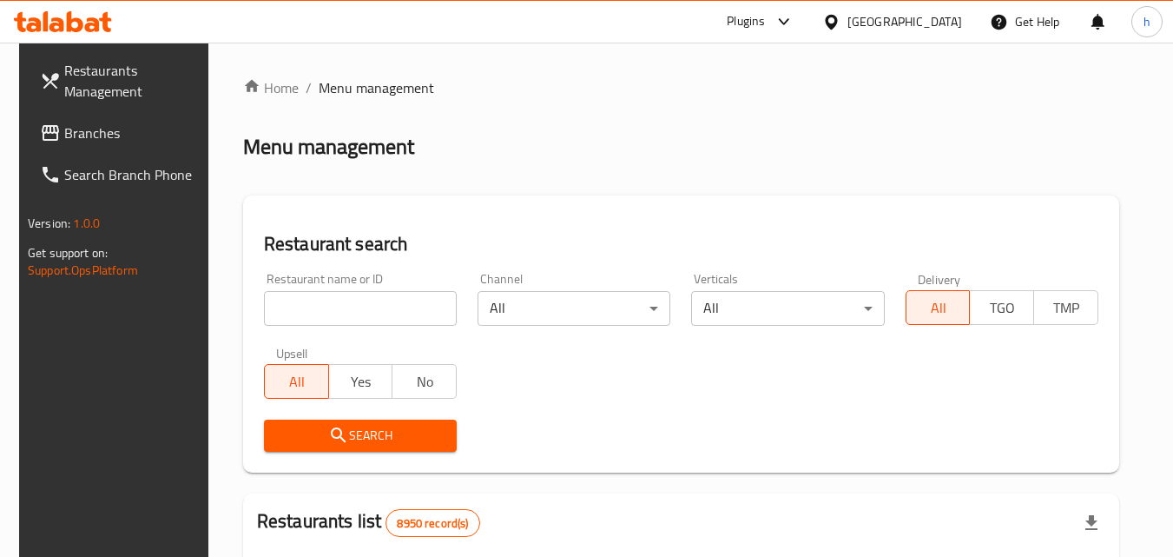
click at [353, 313] on input "search" at bounding box center [360, 308] width 193 height 35
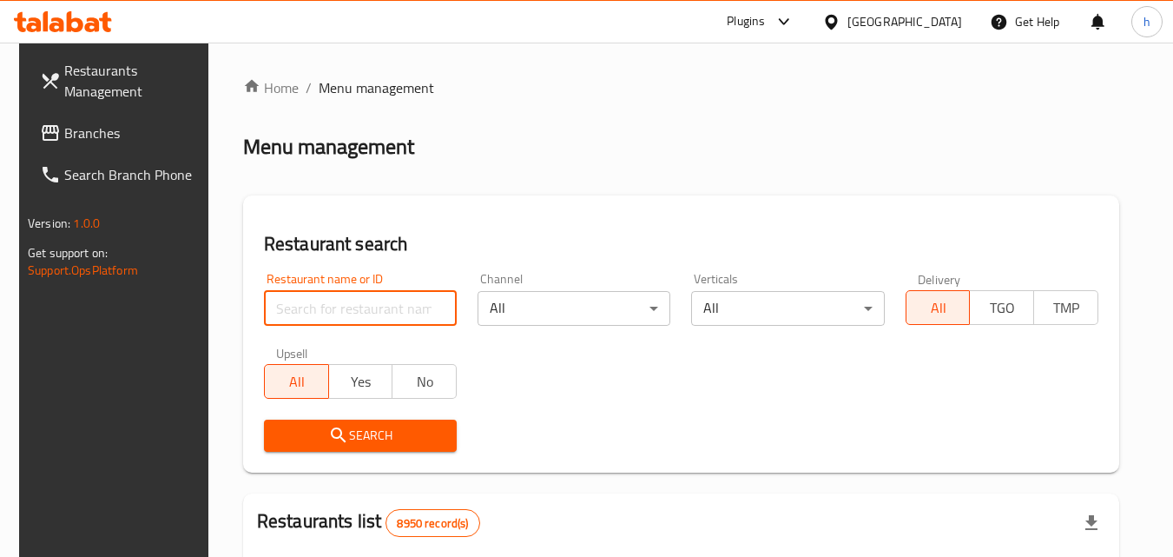
paste input "694131"
type input "694131"
click at [85, 138] on span "Branches" at bounding box center [132, 132] width 137 height 21
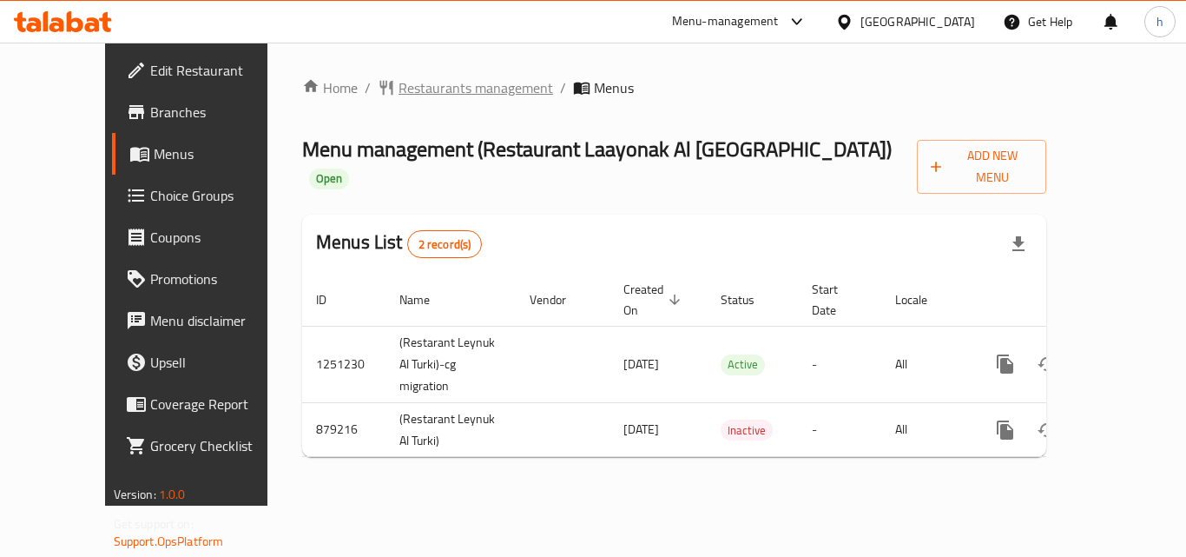
click at [411, 89] on span "Restaurants management" at bounding box center [476, 87] width 155 height 21
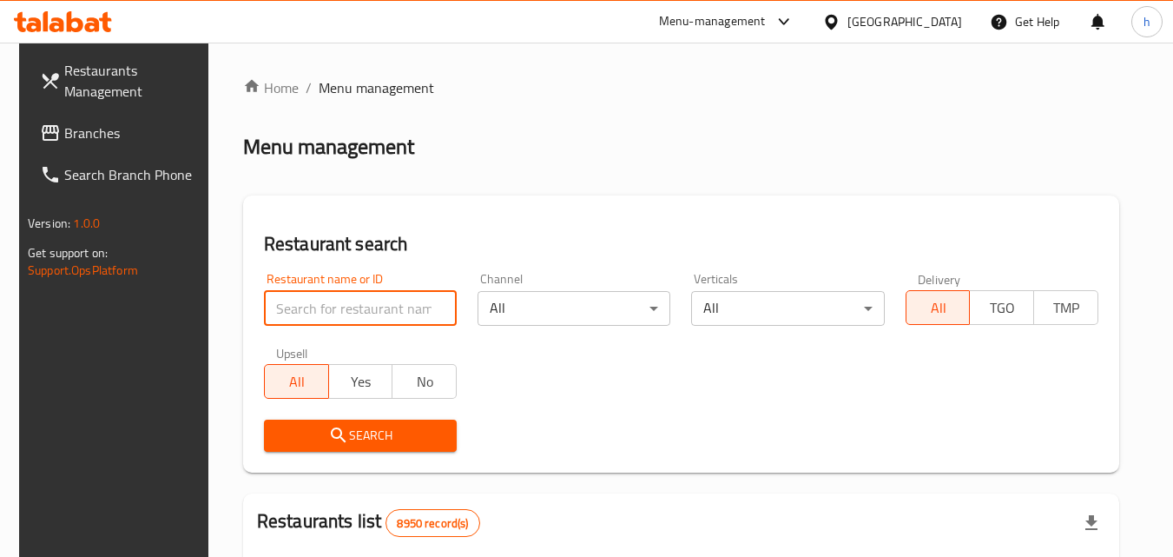
click at [359, 315] on input "search" at bounding box center [360, 308] width 193 height 35
paste input "657601"
type input "657601"
click button "Search" at bounding box center [360, 435] width 193 height 32
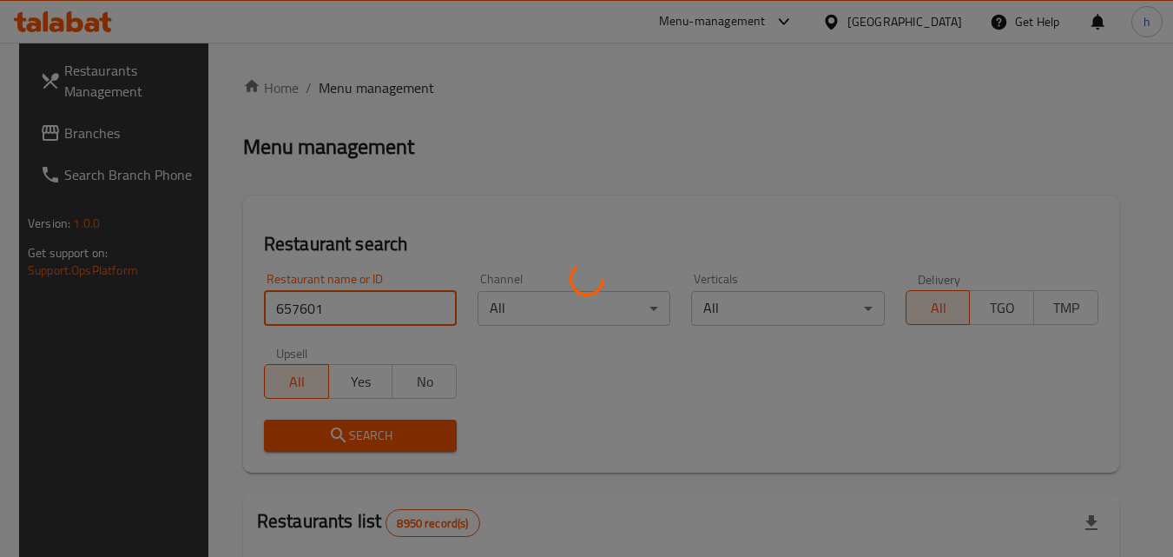
click button "Search" at bounding box center [360, 435] width 193 height 32
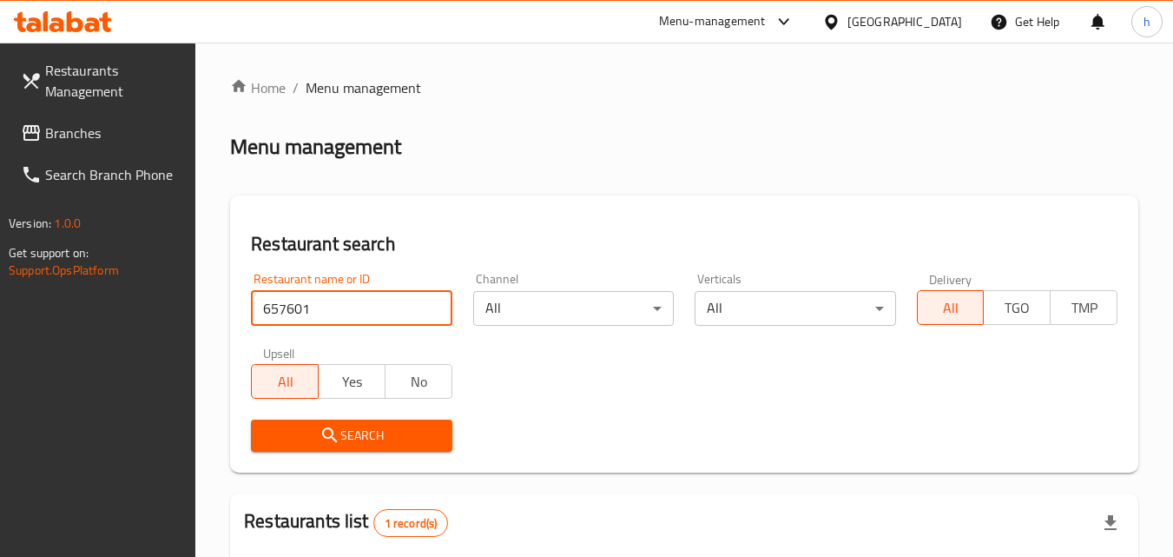
scroll to position [218, 0]
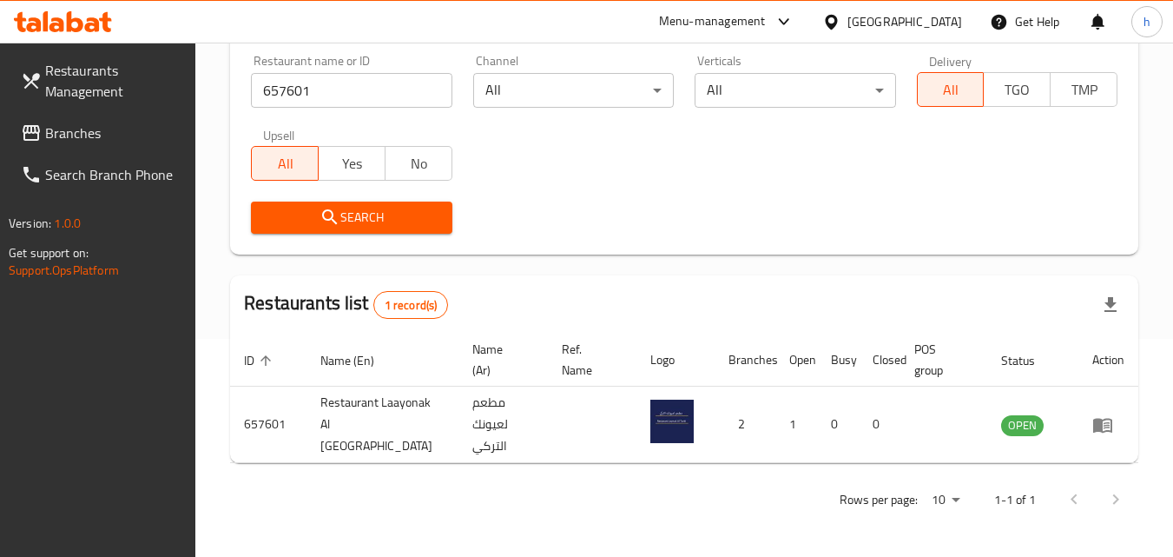
click at [946, 16] on div "[GEOGRAPHIC_DATA]" at bounding box center [904, 21] width 115 height 19
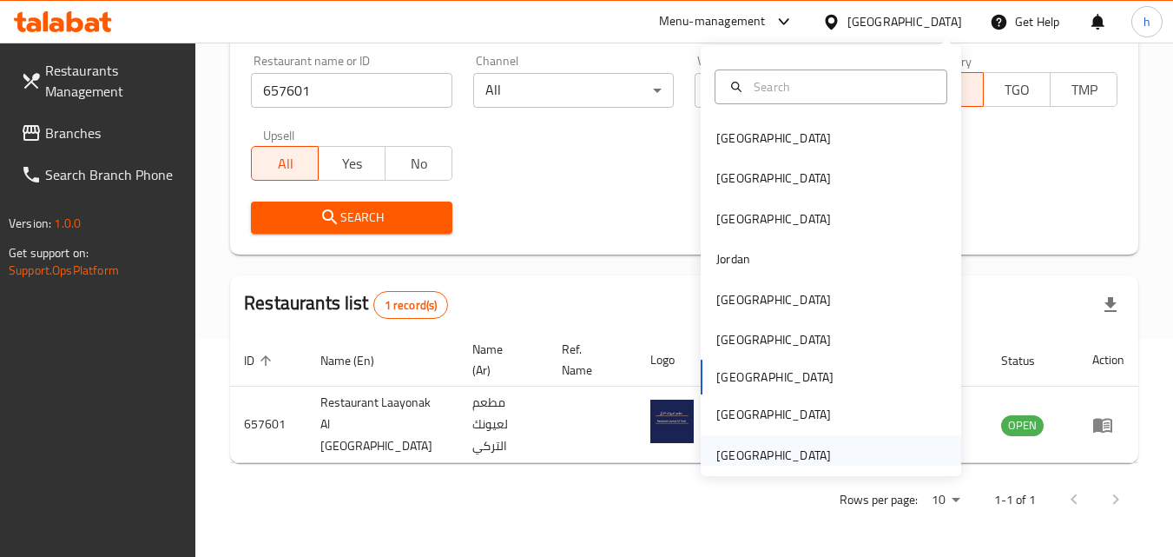
click at [764, 460] on div "United Arab Emirates" at bounding box center [773, 454] width 115 height 19
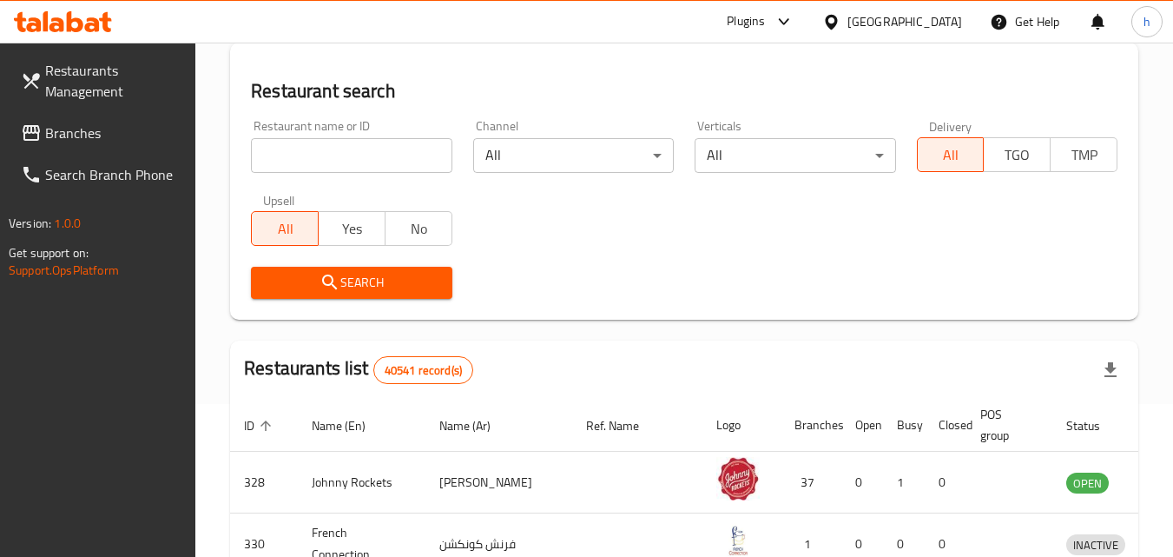
scroll to position [218, 0]
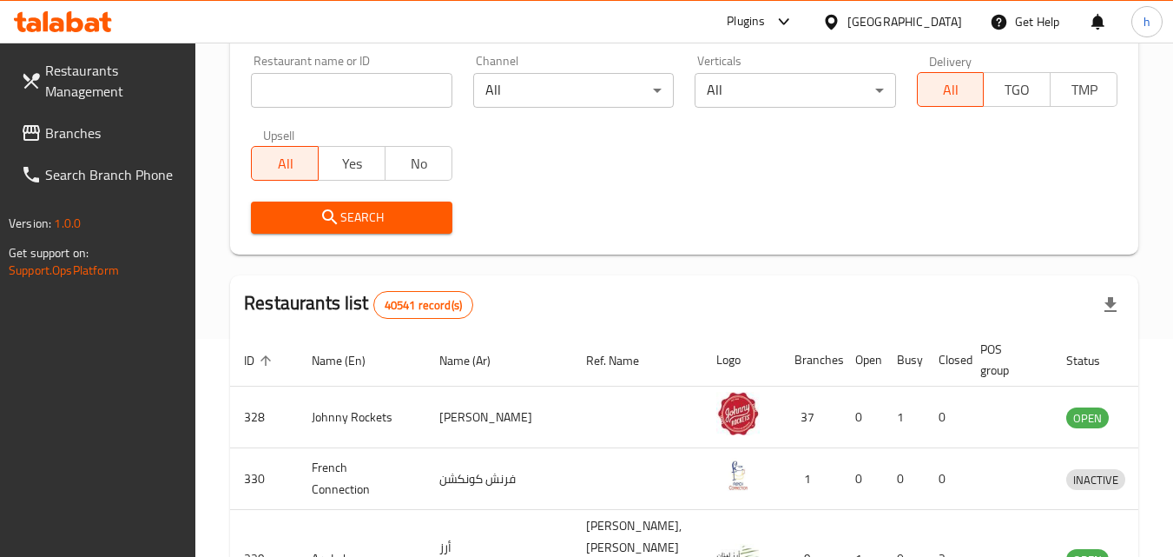
click at [98, 130] on span "Branches" at bounding box center [113, 132] width 137 height 21
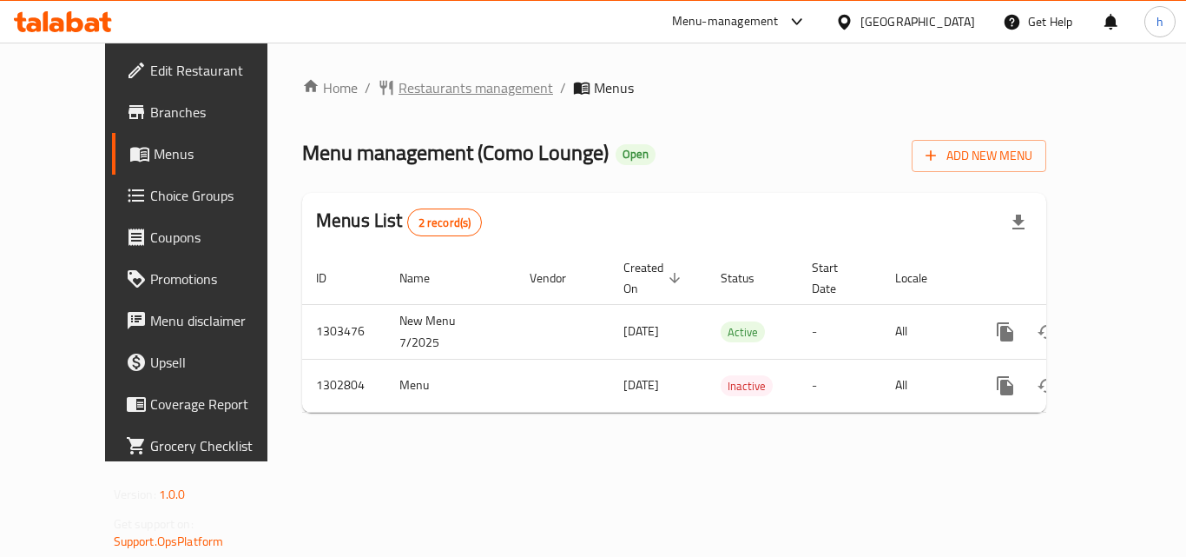
click at [399, 85] on span "Restaurants management" at bounding box center [476, 87] width 155 height 21
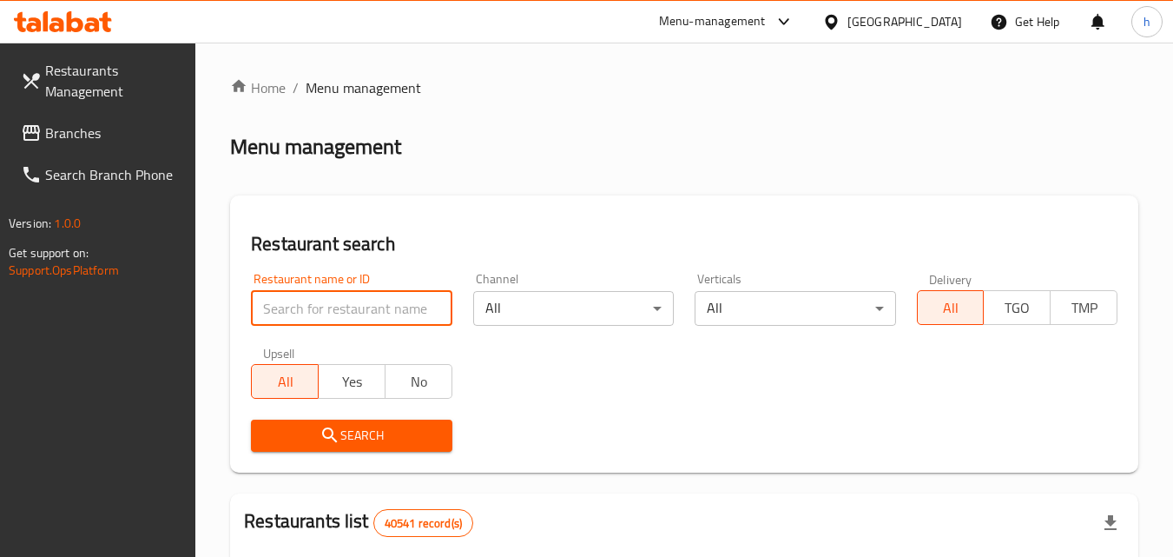
click at [371, 315] on input "search" at bounding box center [351, 308] width 201 height 35
paste input "702242"
type input "702242"
click button "Search" at bounding box center [351, 435] width 201 height 32
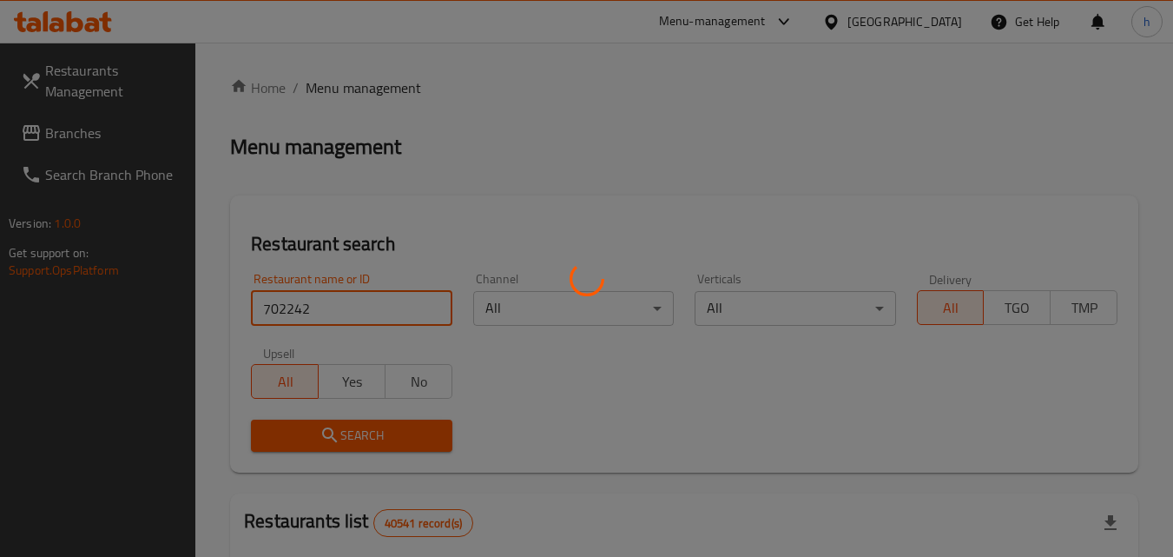
click button "Search" at bounding box center [351, 435] width 201 height 32
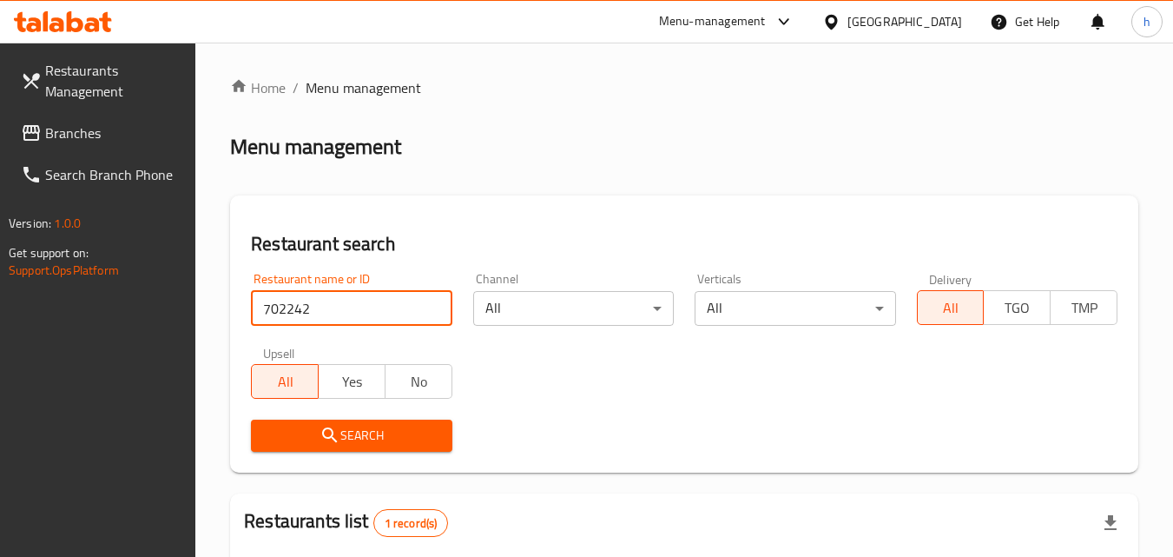
scroll to position [218, 0]
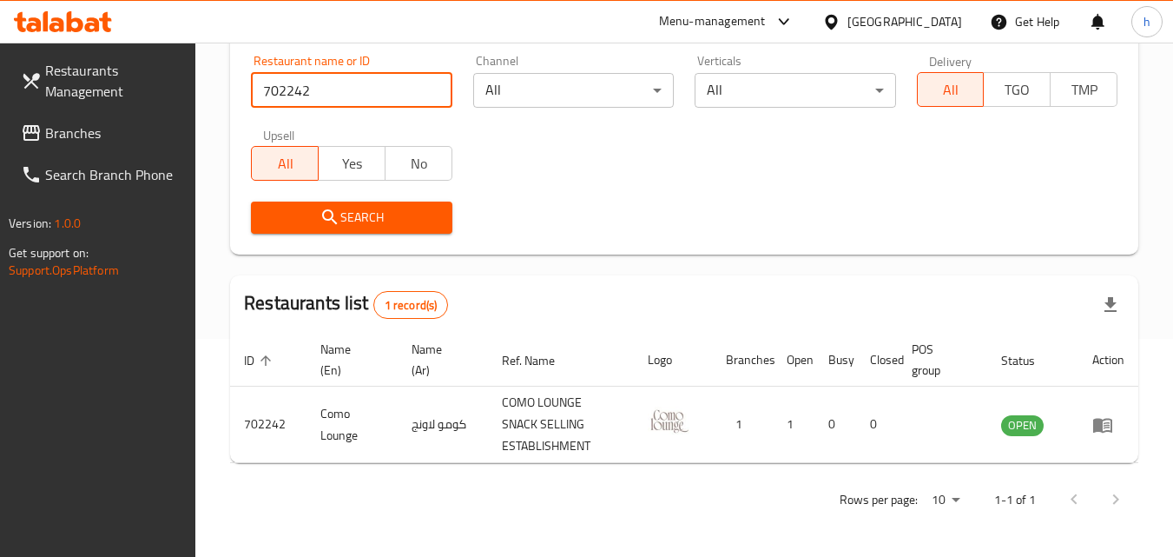
click at [69, 129] on span "Branches" at bounding box center [113, 132] width 137 height 21
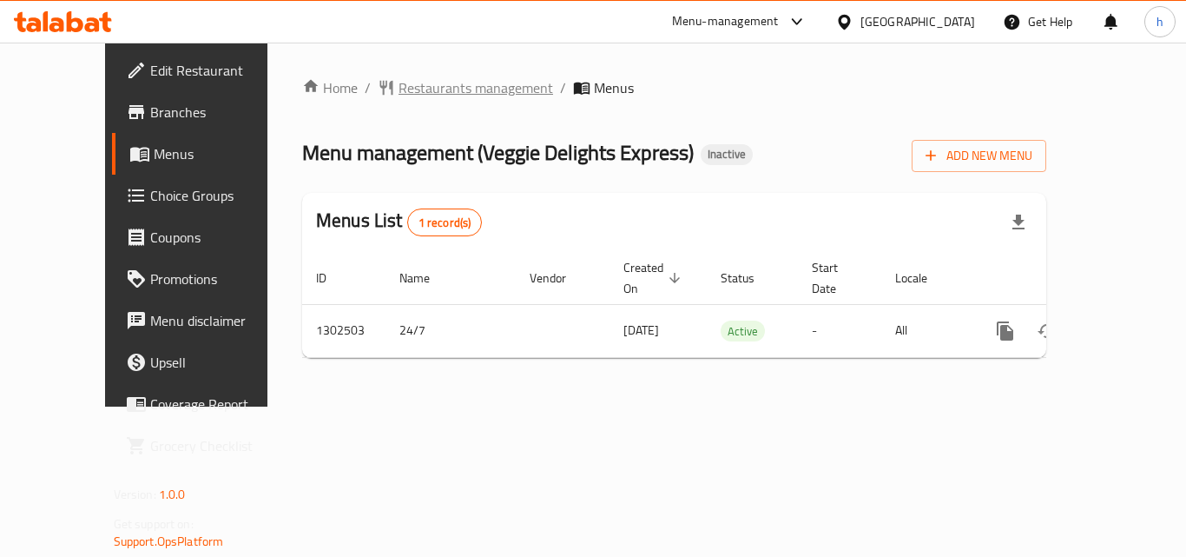
click at [399, 89] on span "Restaurants management" at bounding box center [476, 87] width 155 height 21
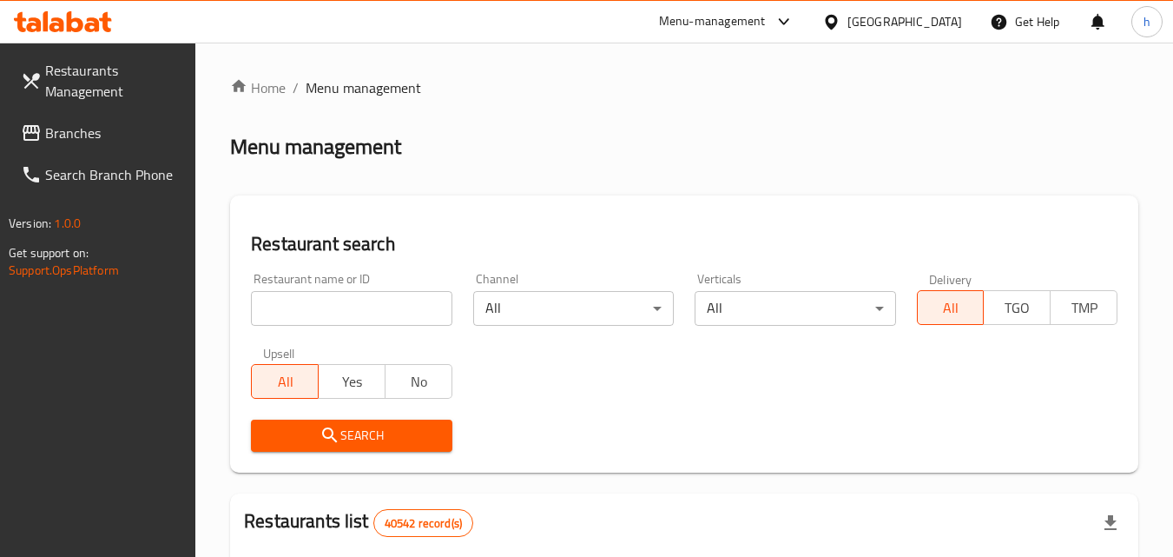
click at [355, 298] on input "search" at bounding box center [351, 308] width 201 height 35
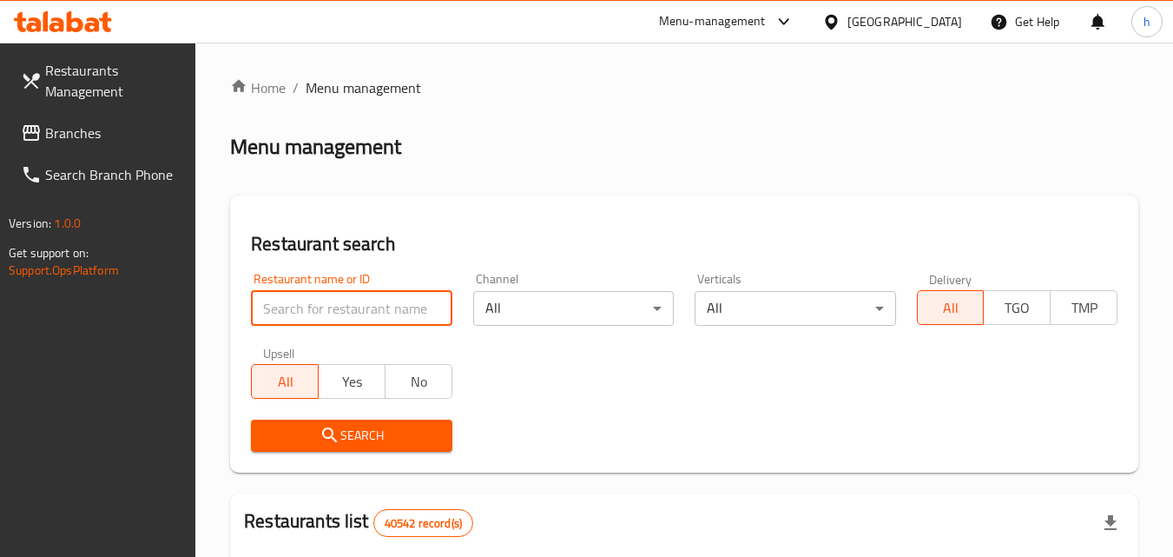
paste input "702387"
type input "702387"
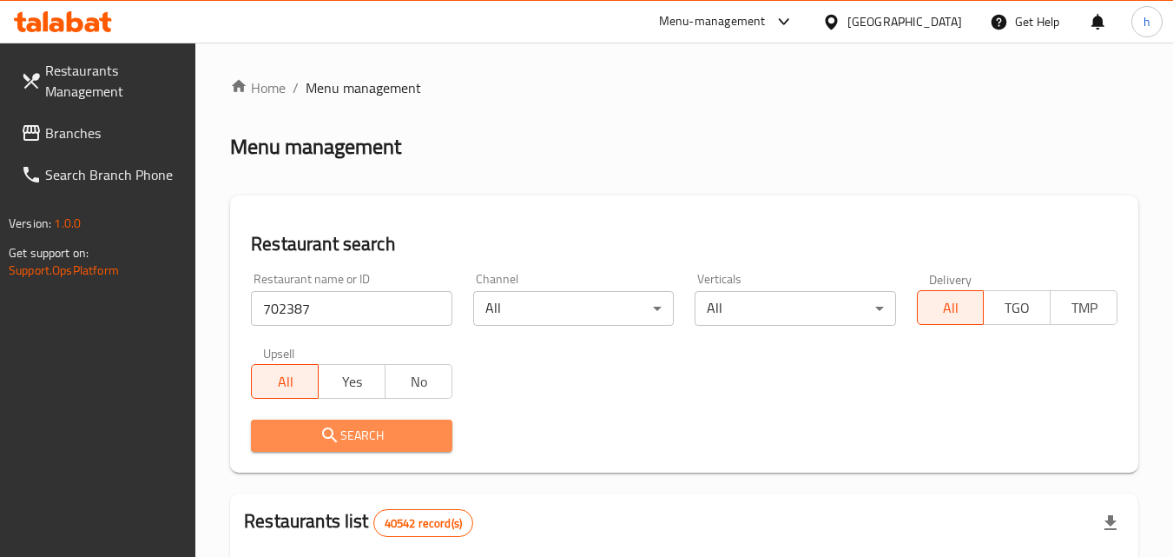
click at [303, 427] on span "Search" at bounding box center [351, 436] width 173 height 22
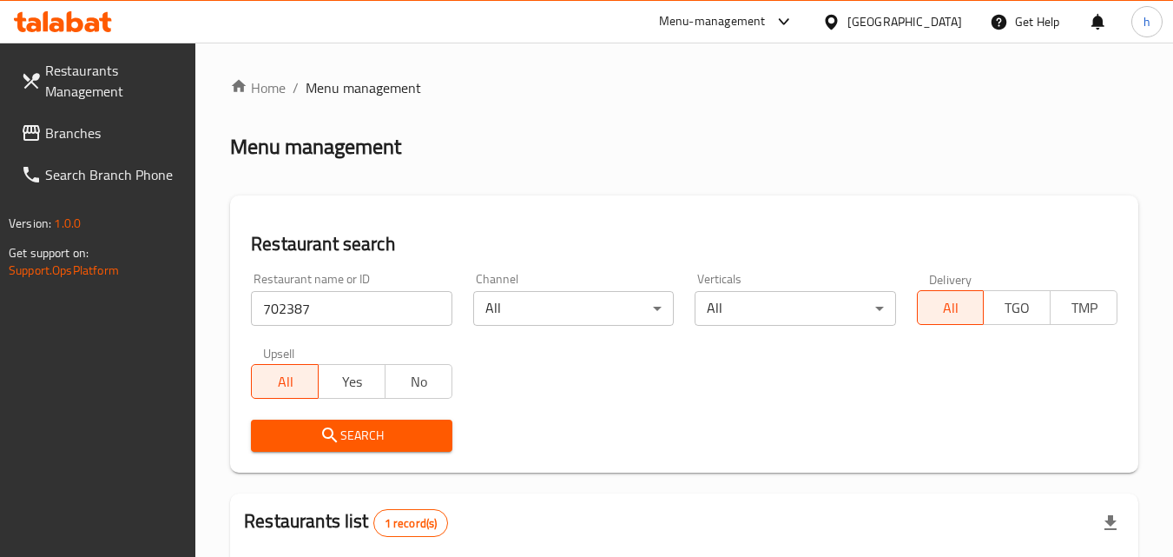
click at [908, 20] on div "United Arab Emirates" at bounding box center [904, 21] width 115 height 19
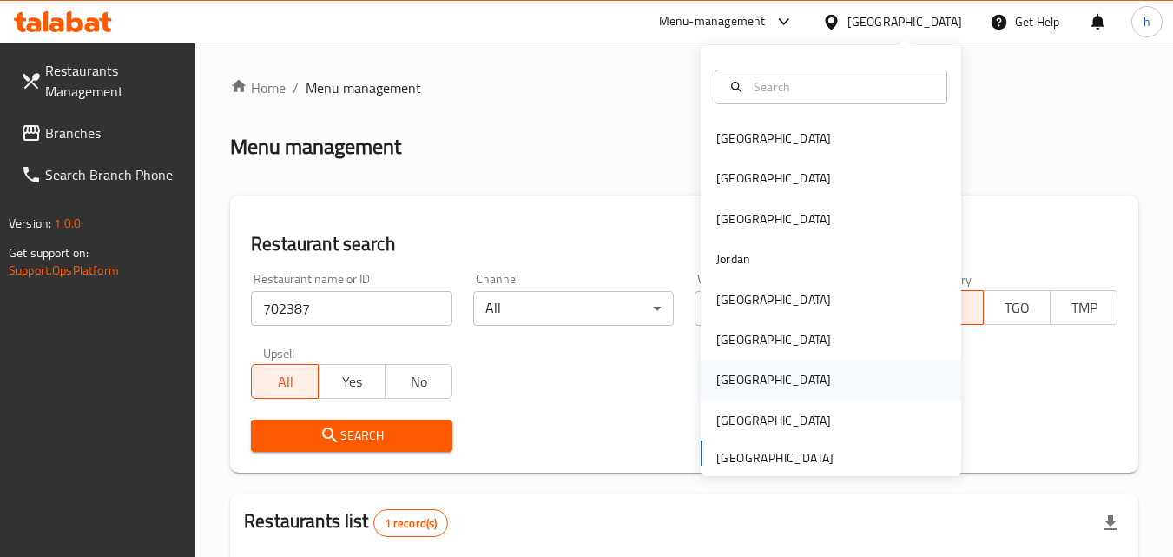
click at [730, 381] on div "[GEOGRAPHIC_DATA]" at bounding box center [773, 379] width 115 height 19
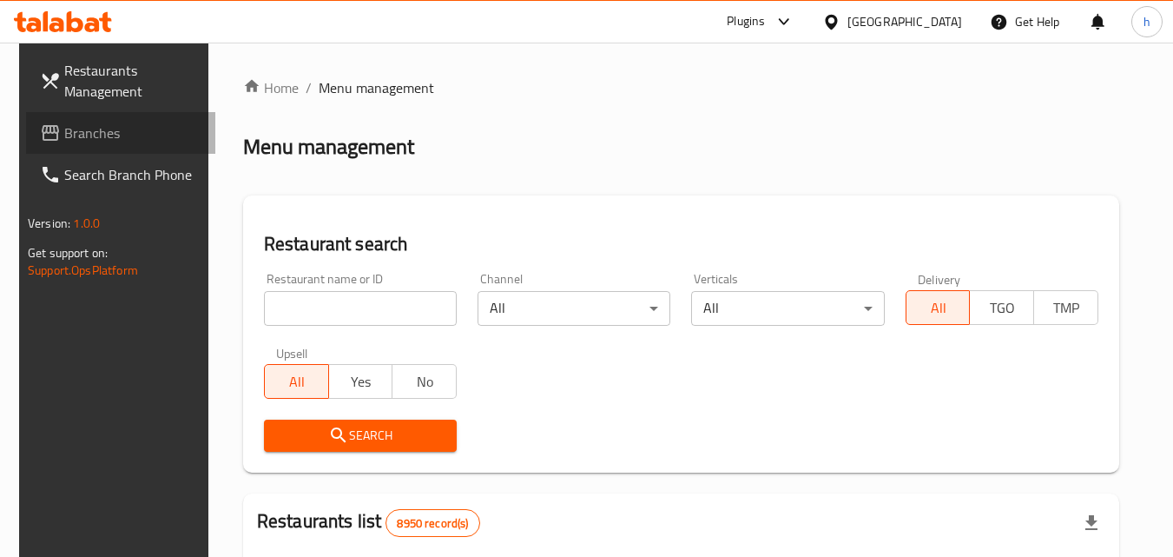
click at [79, 133] on span "Branches" at bounding box center [132, 132] width 137 height 21
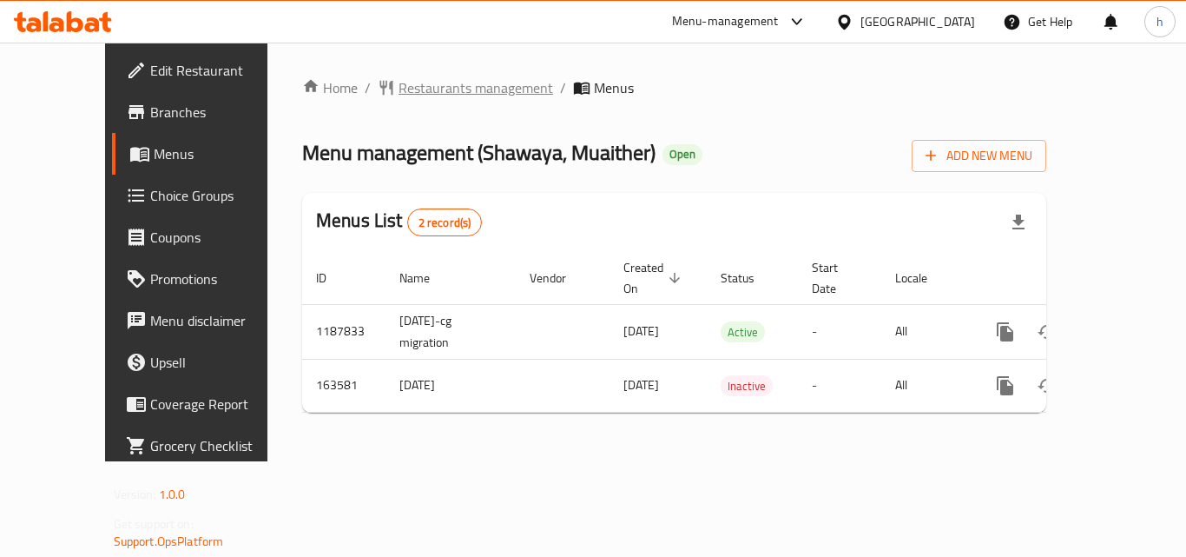
click at [399, 91] on span "Restaurants management" at bounding box center [476, 87] width 155 height 21
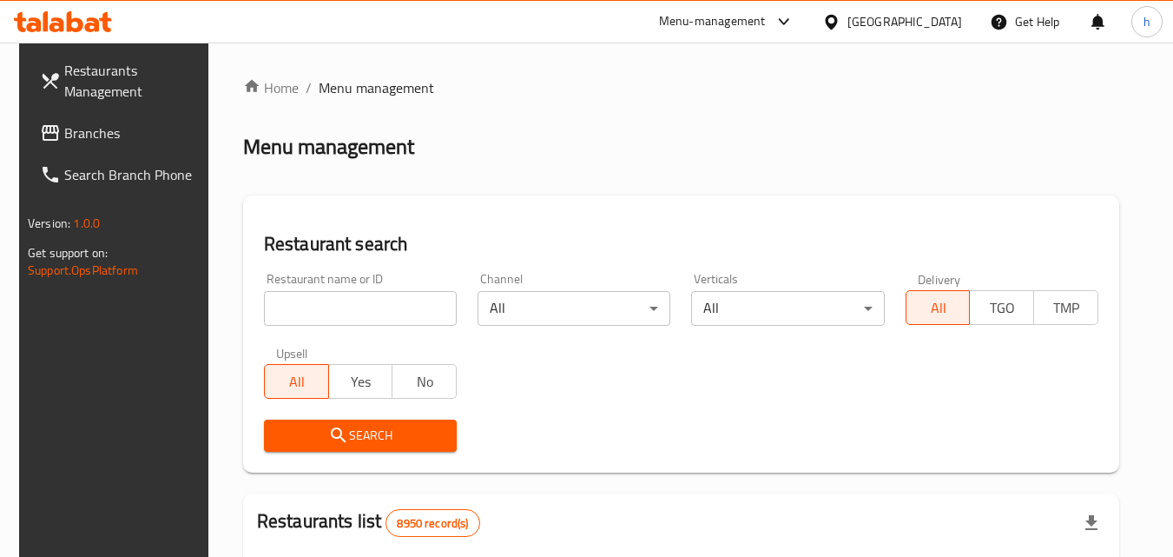
click at [360, 305] on input "search" at bounding box center [360, 308] width 193 height 35
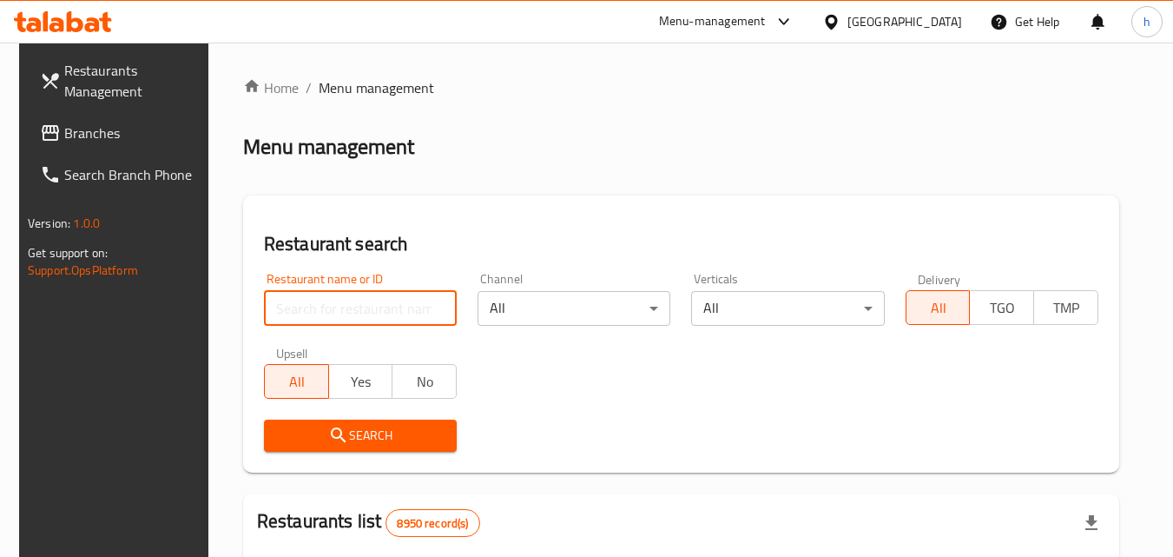
paste input "616001"
type input "616001"
click button "Search" at bounding box center [360, 435] width 193 height 32
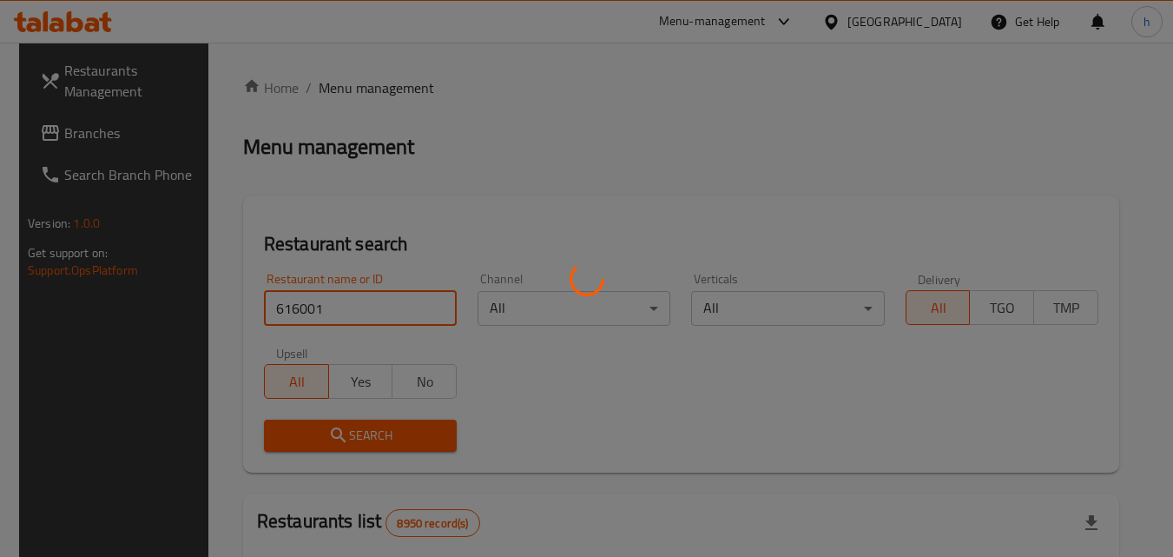
click button "Search" at bounding box center [360, 435] width 193 height 32
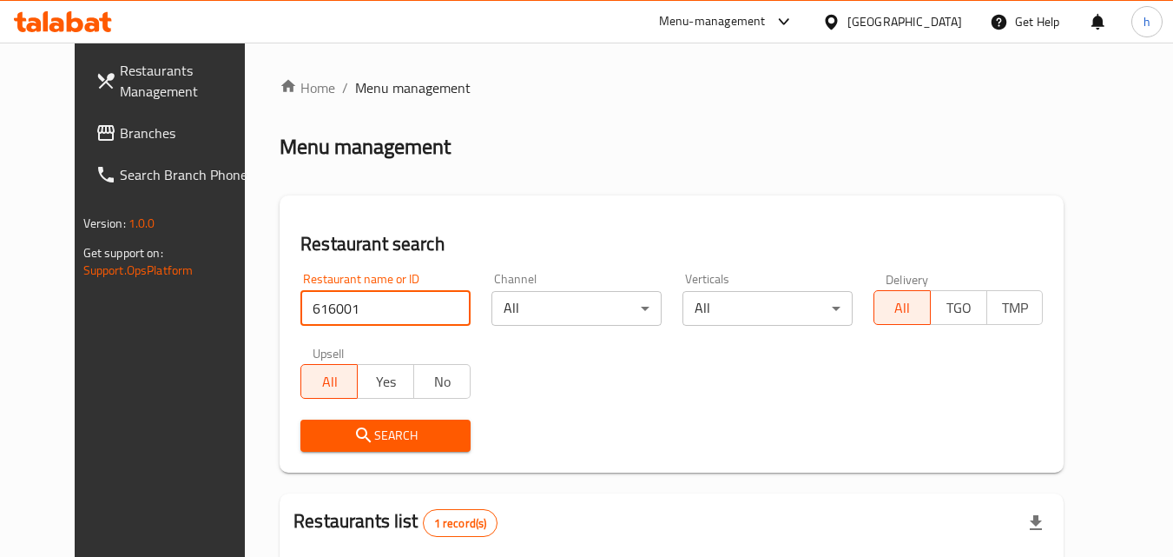
click at [935, 13] on div "[GEOGRAPHIC_DATA]" at bounding box center [904, 21] width 115 height 19
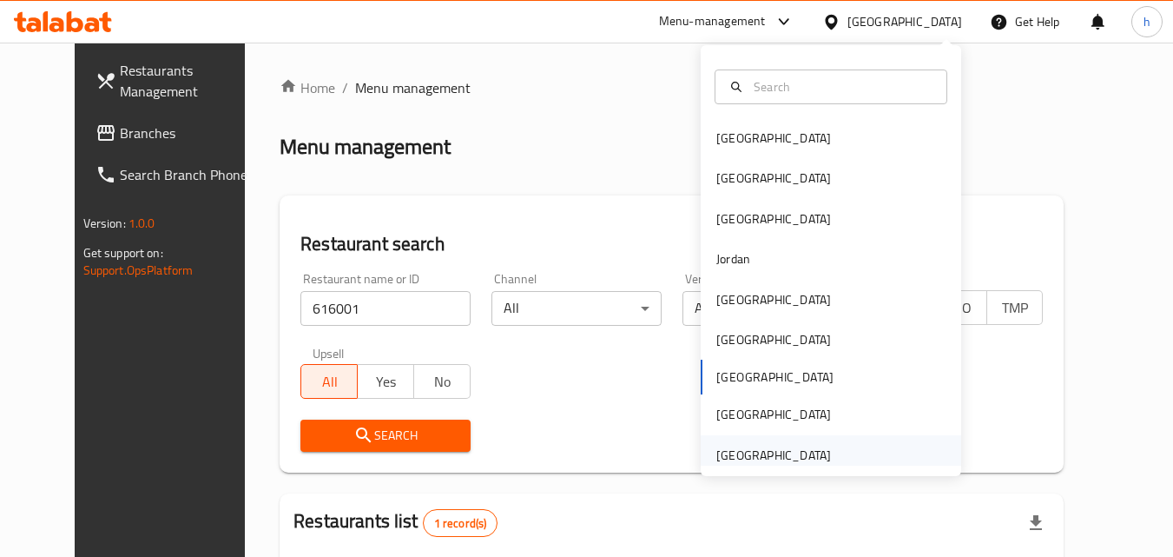
click at [744, 450] on div "[GEOGRAPHIC_DATA]" at bounding box center [773, 454] width 115 height 19
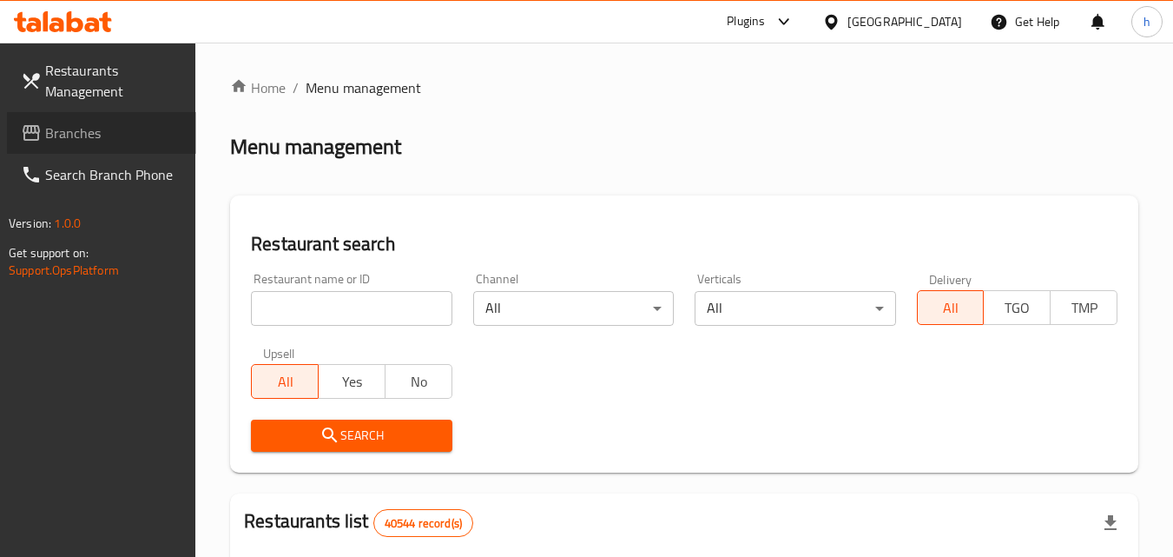
click at [73, 122] on span "Branches" at bounding box center [113, 132] width 137 height 21
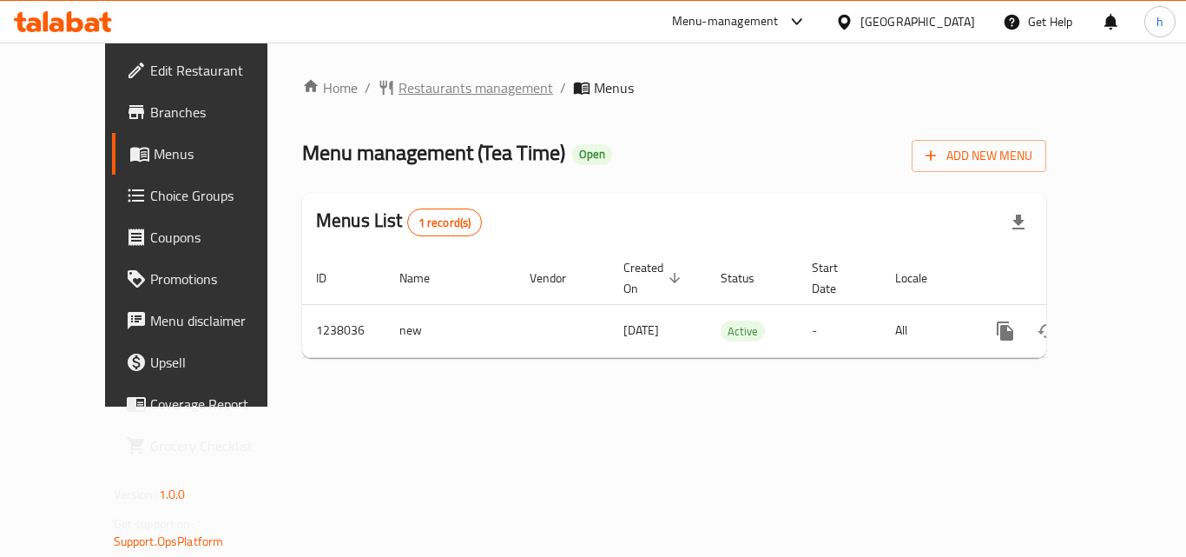
click at [405, 88] on span "Restaurants management" at bounding box center [476, 87] width 155 height 21
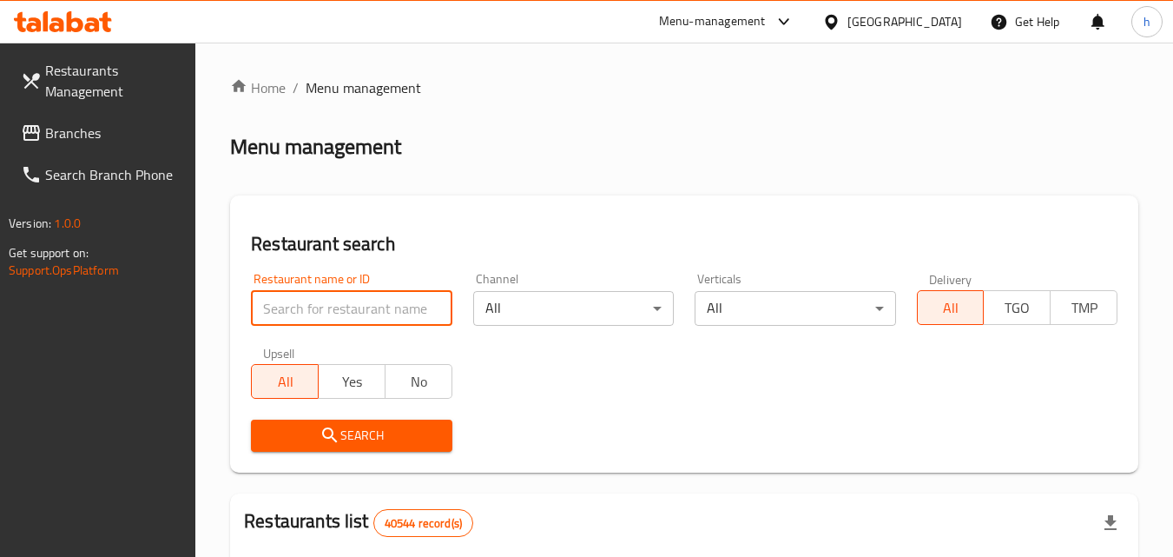
click at [379, 303] on input "search" at bounding box center [351, 308] width 201 height 35
paste input "679557"
type input "679557"
click button "Search" at bounding box center [351, 435] width 201 height 32
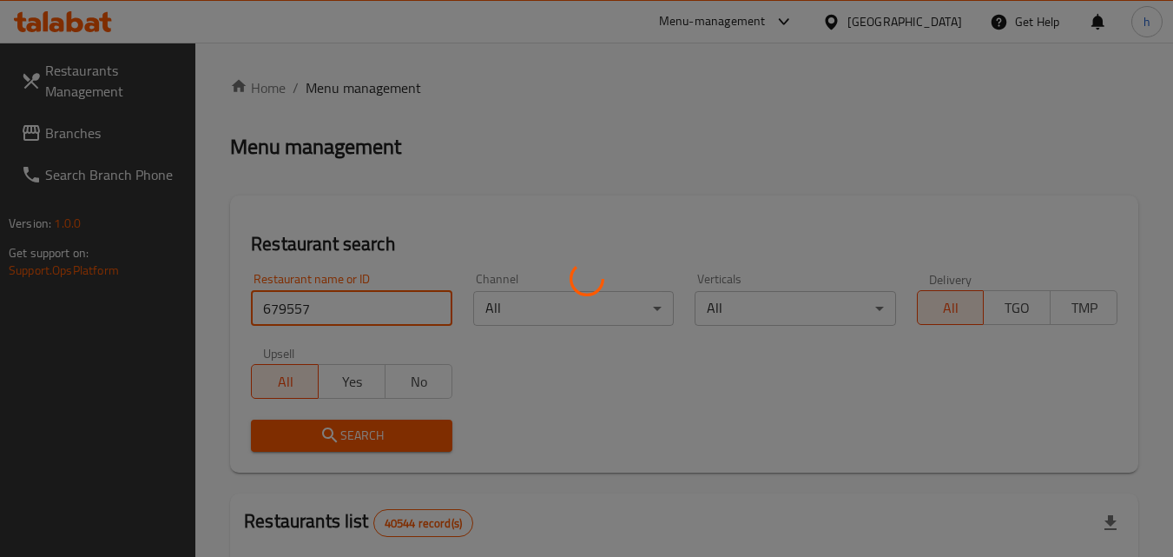
click button "Search" at bounding box center [351, 435] width 201 height 32
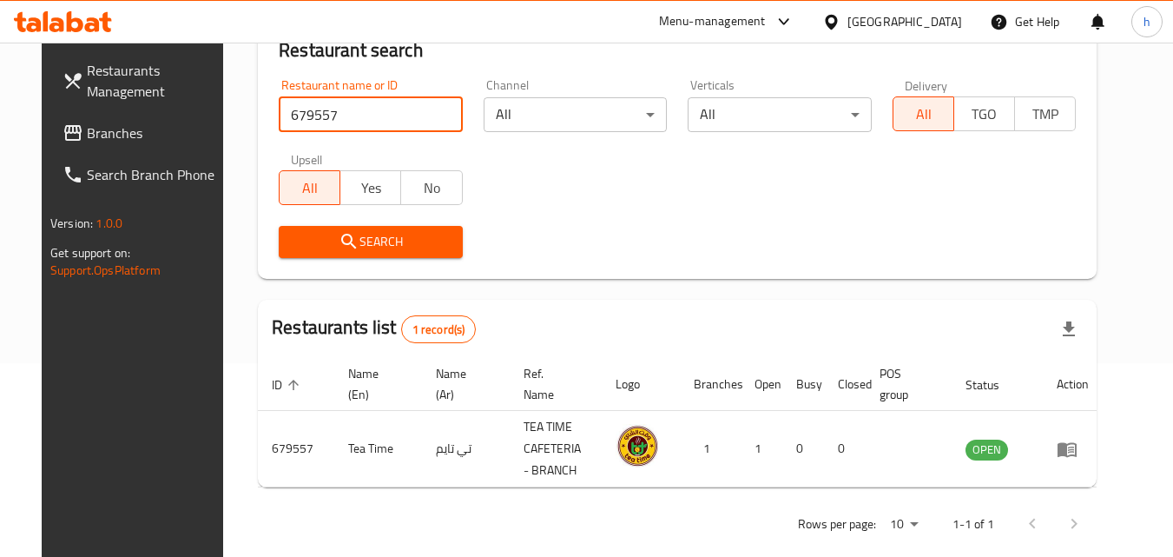
scroll to position [218, 0]
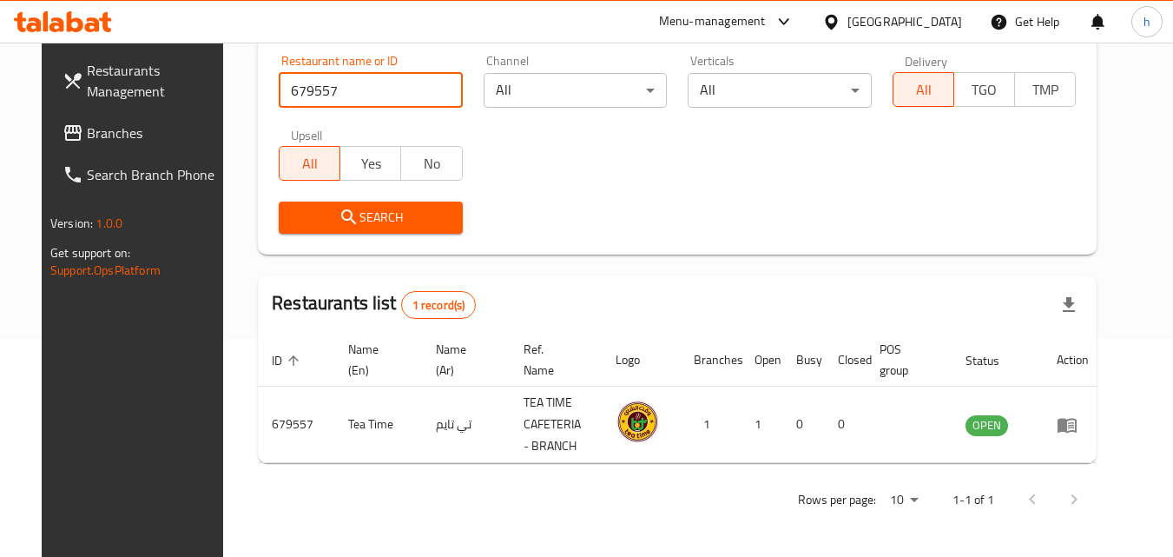
click at [101, 132] on span "Branches" at bounding box center [155, 132] width 137 height 21
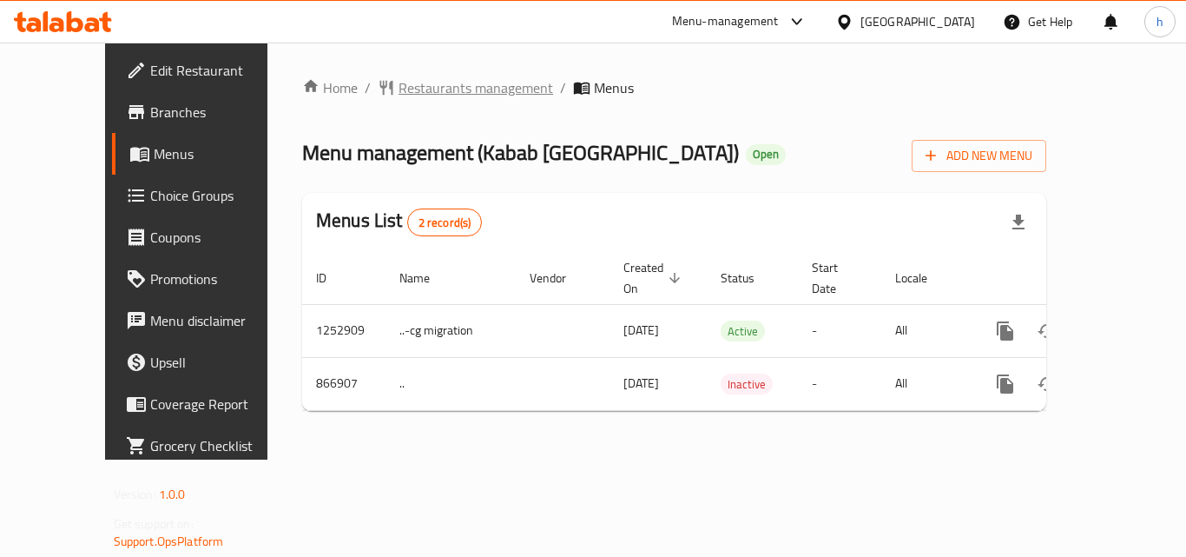
click at [415, 92] on span "Restaurants management" at bounding box center [476, 87] width 155 height 21
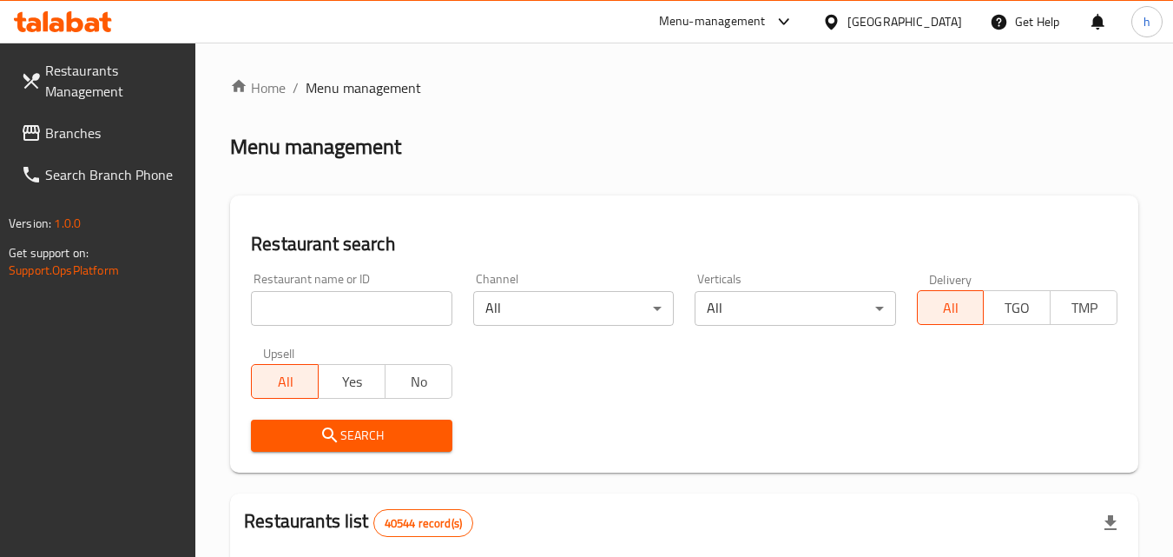
click at [387, 306] on input "search" at bounding box center [351, 308] width 201 height 35
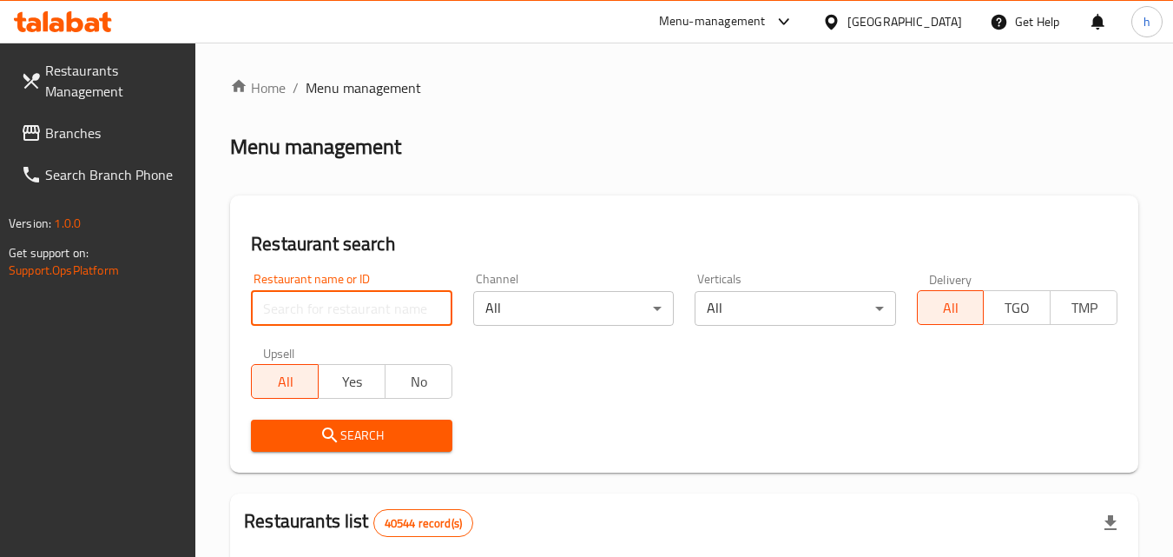
paste input "657087"
type input "657087"
click button "Search" at bounding box center [351, 435] width 201 height 32
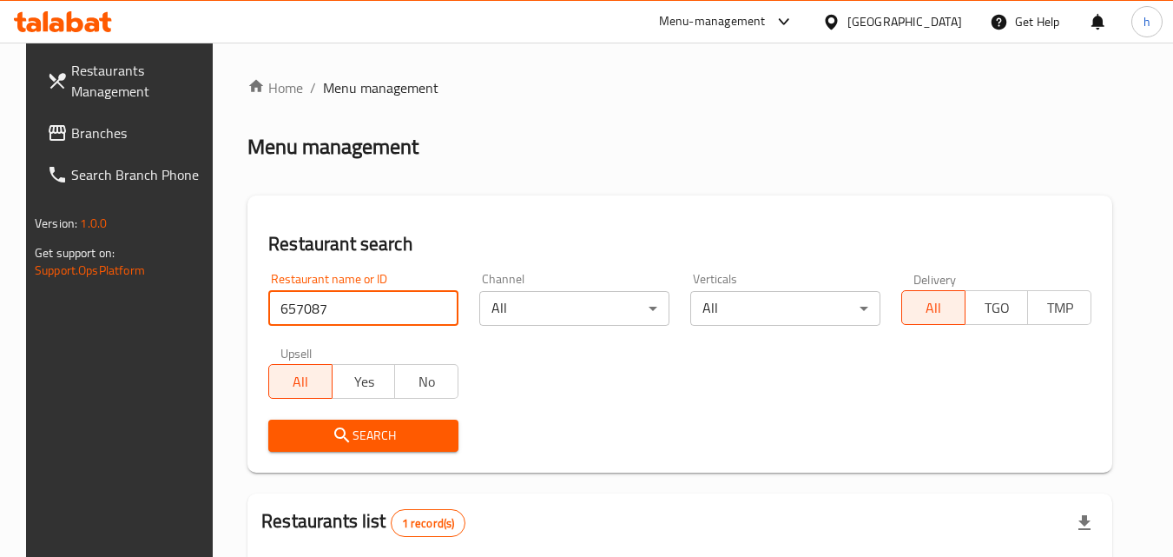
scroll to position [203, 0]
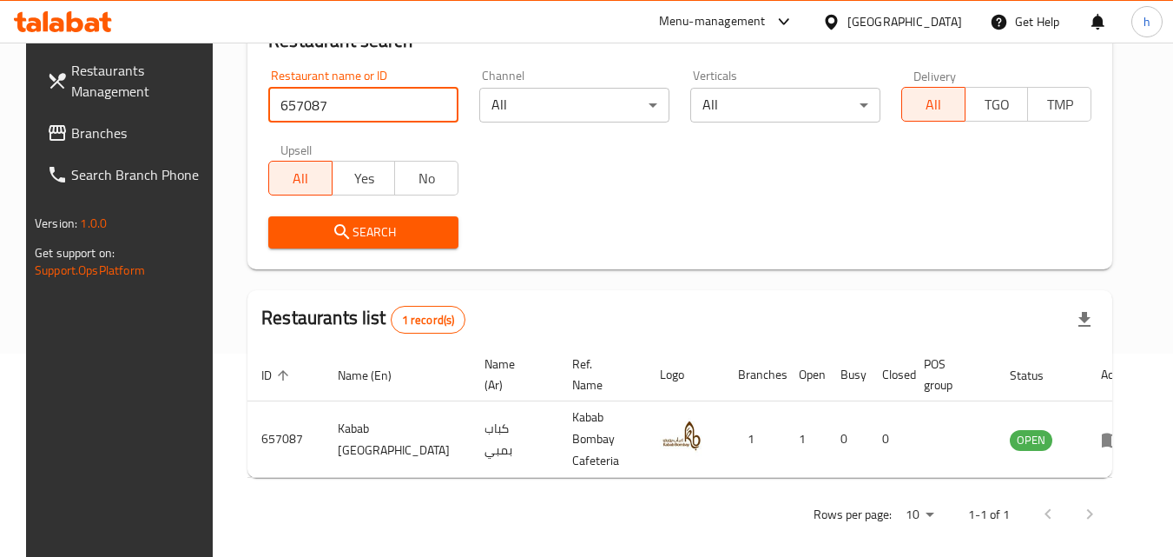
click at [871, 30] on div "[GEOGRAPHIC_DATA]" at bounding box center [904, 21] width 115 height 19
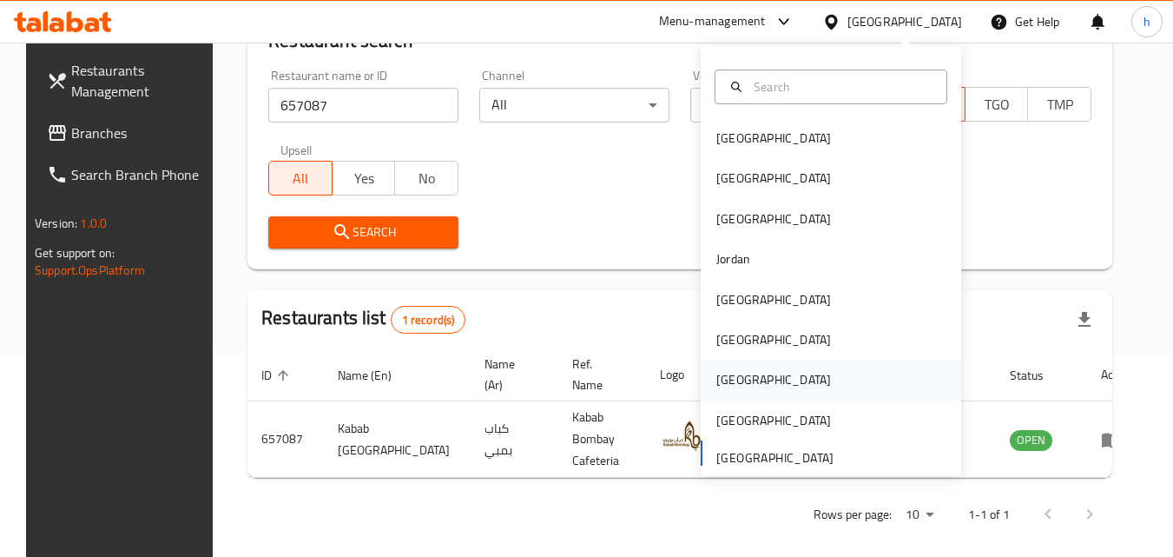
click at [736, 376] on div "[GEOGRAPHIC_DATA]" at bounding box center [773, 379] width 142 height 40
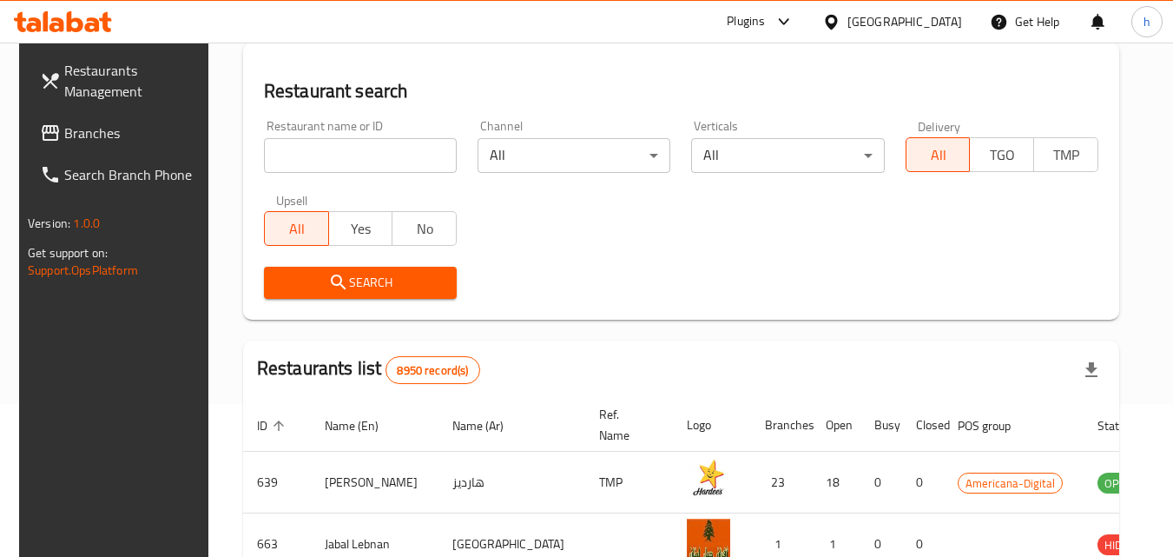
scroll to position [203, 0]
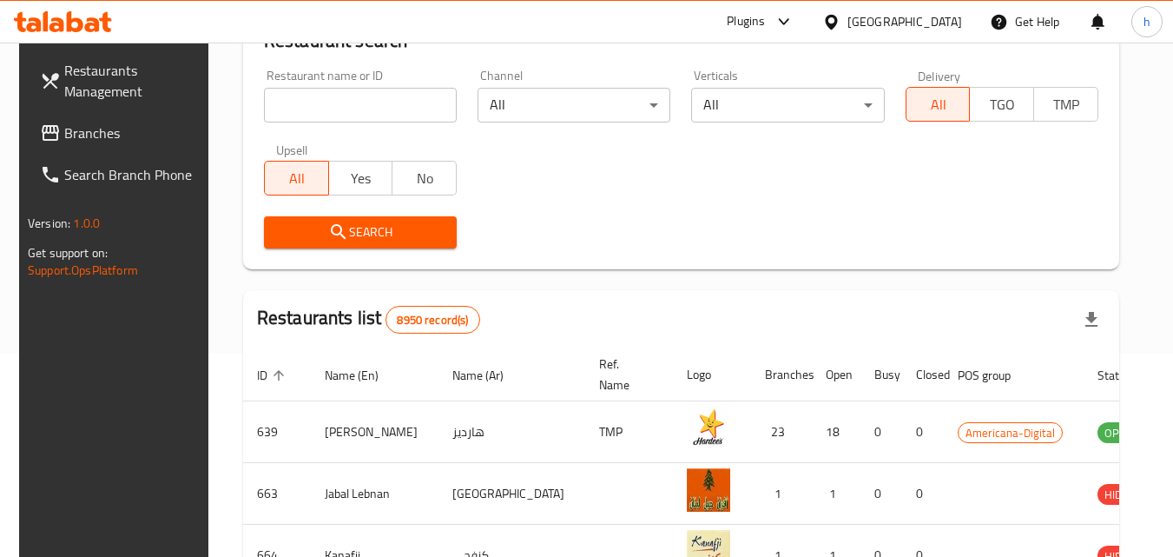
click at [88, 135] on span "Branches" at bounding box center [132, 132] width 137 height 21
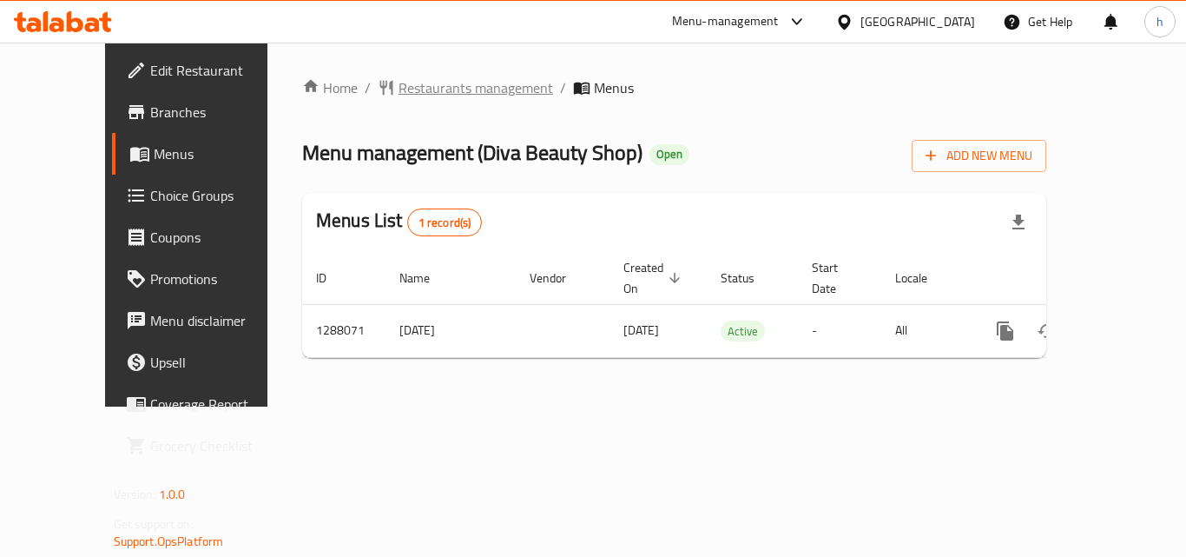
click at [426, 86] on span "Restaurants management" at bounding box center [476, 87] width 155 height 21
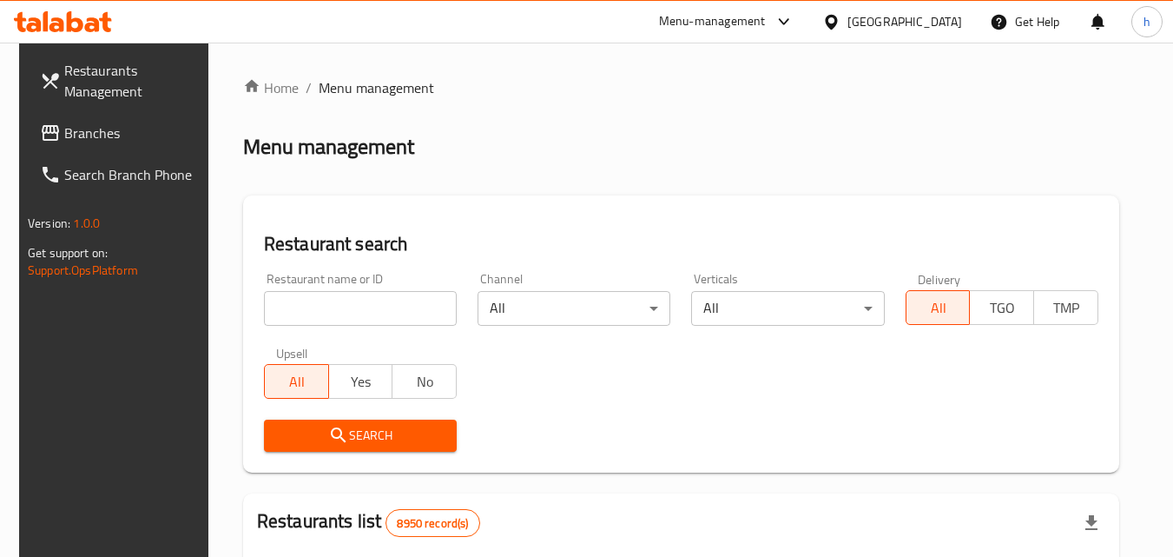
click at [362, 310] on input "search" at bounding box center [360, 308] width 193 height 35
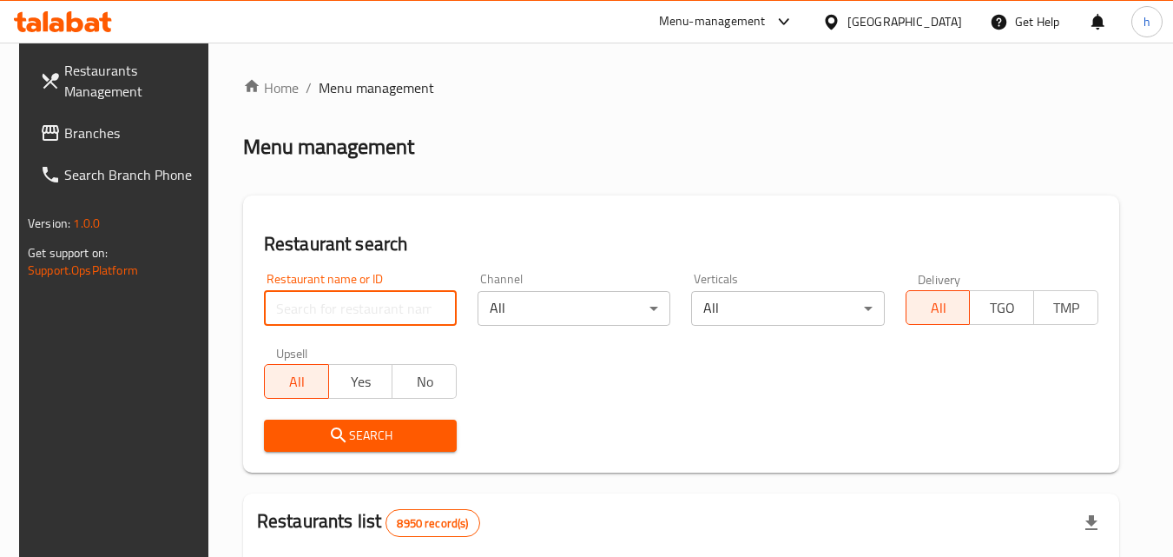
paste input "696964"
type input "696964"
click button "Search" at bounding box center [360, 435] width 193 height 32
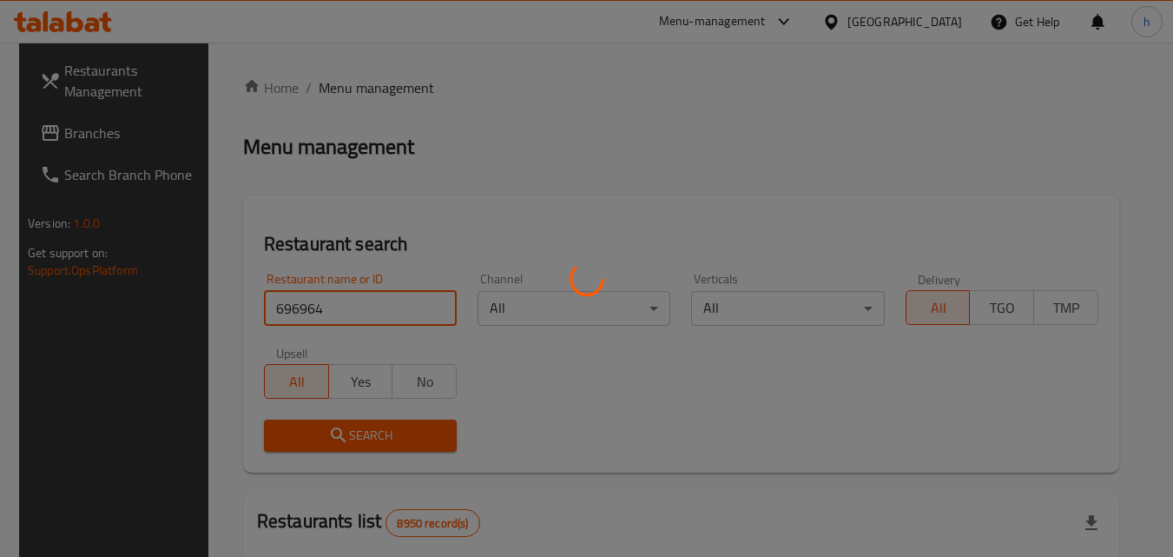
click button "Search" at bounding box center [360, 435] width 193 height 32
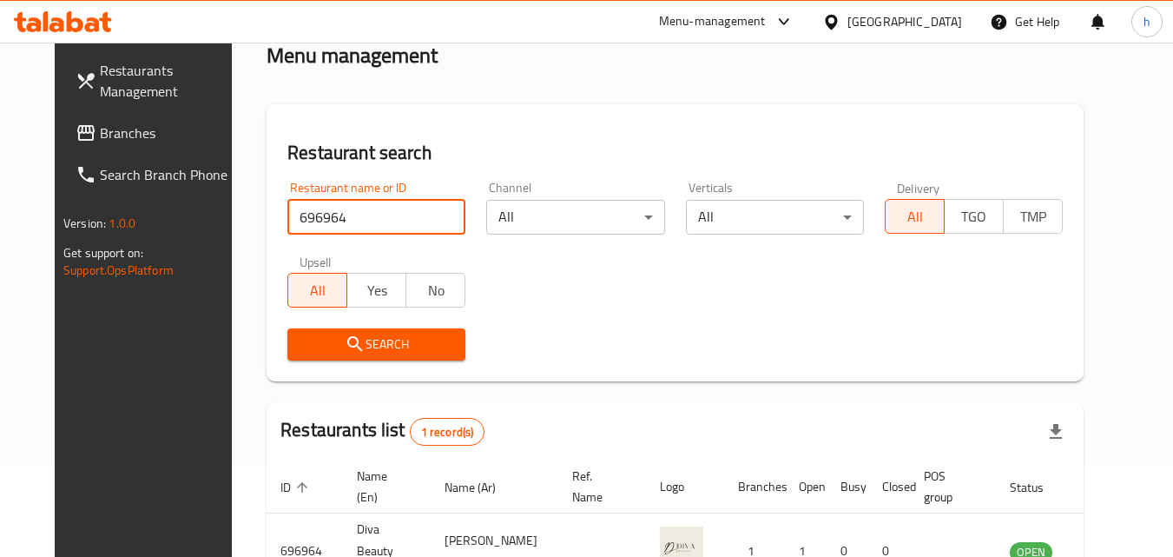
scroll to position [203, 0]
